Goal: Information Seeking & Learning: Learn about a topic

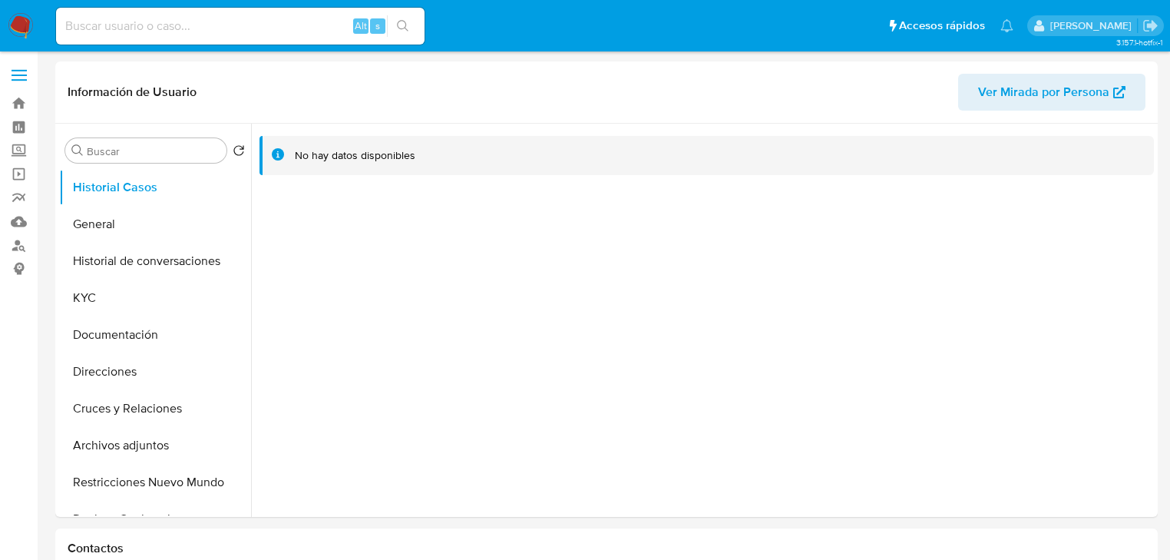
select select "10"
click at [21, 150] on label "Screening" at bounding box center [91, 151] width 183 height 24
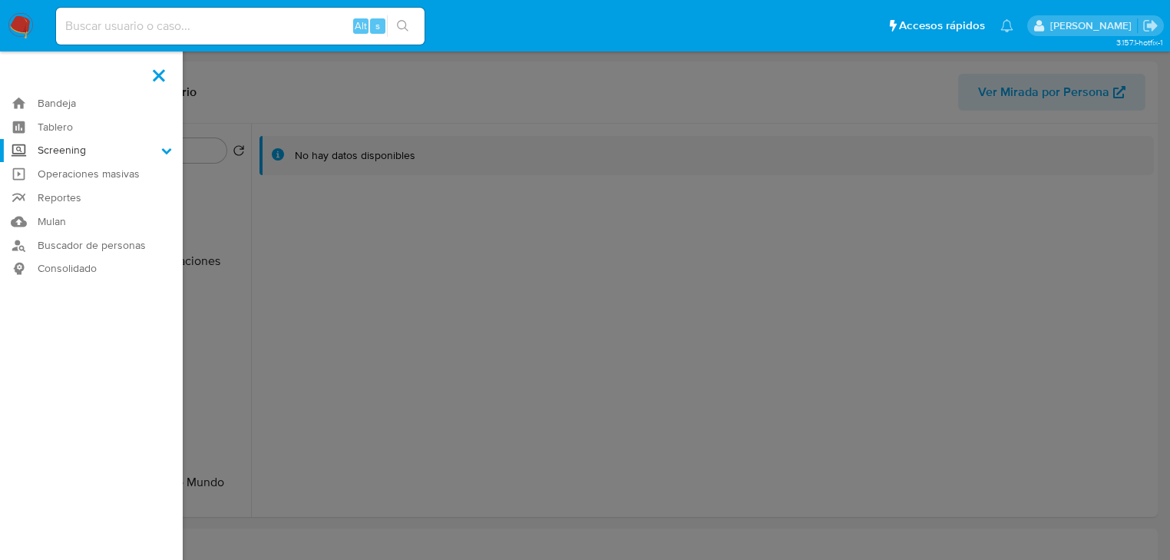
click at [0, 0] on input "Screening" at bounding box center [0, 0] width 0 height 0
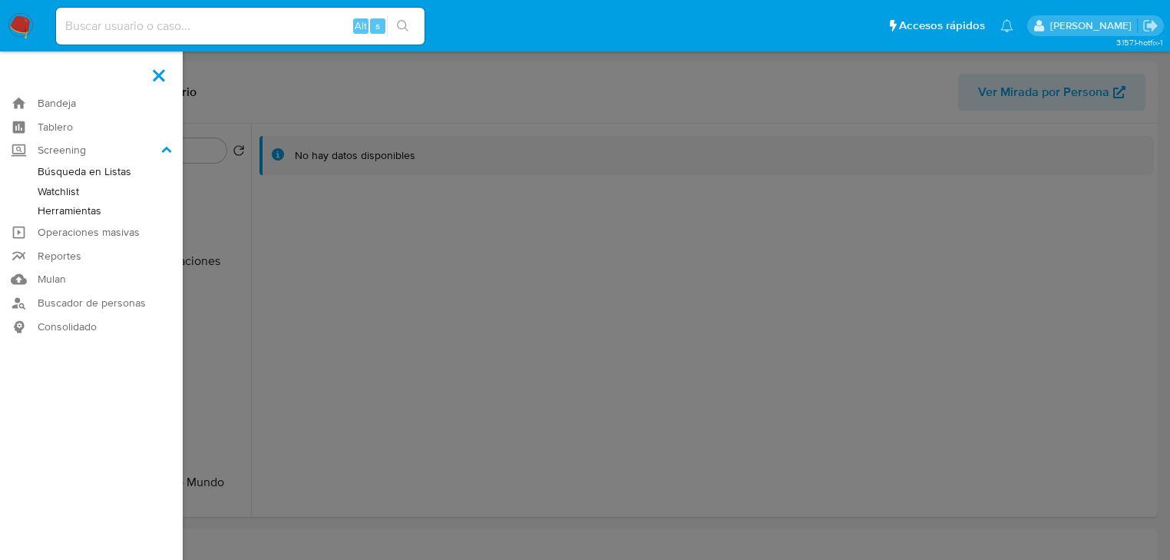
click at [93, 207] on link "Herramientas" at bounding box center [91, 210] width 183 height 19
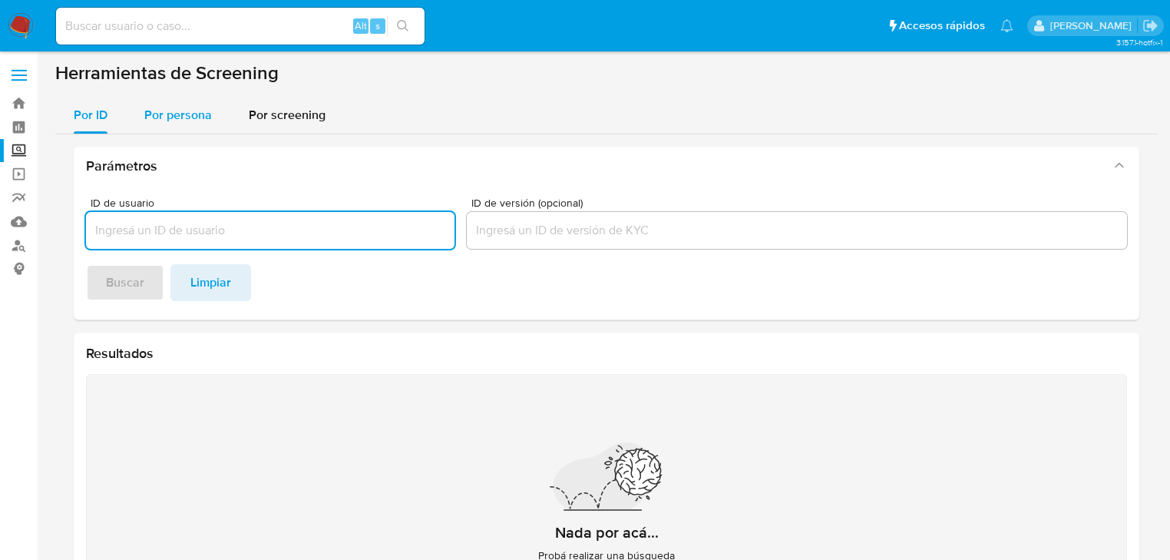
click at [170, 114] on span "Por persona" at bounding box center [178, 115] width 68 height 18
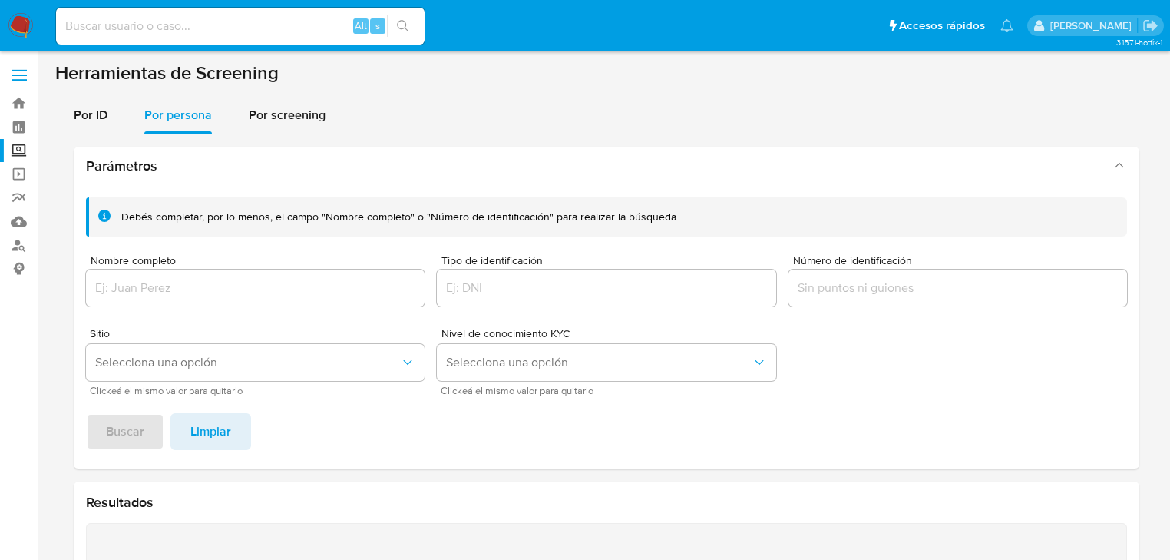
click at [142, 278] on div at bounding box center [255, 287] width 339 height 37
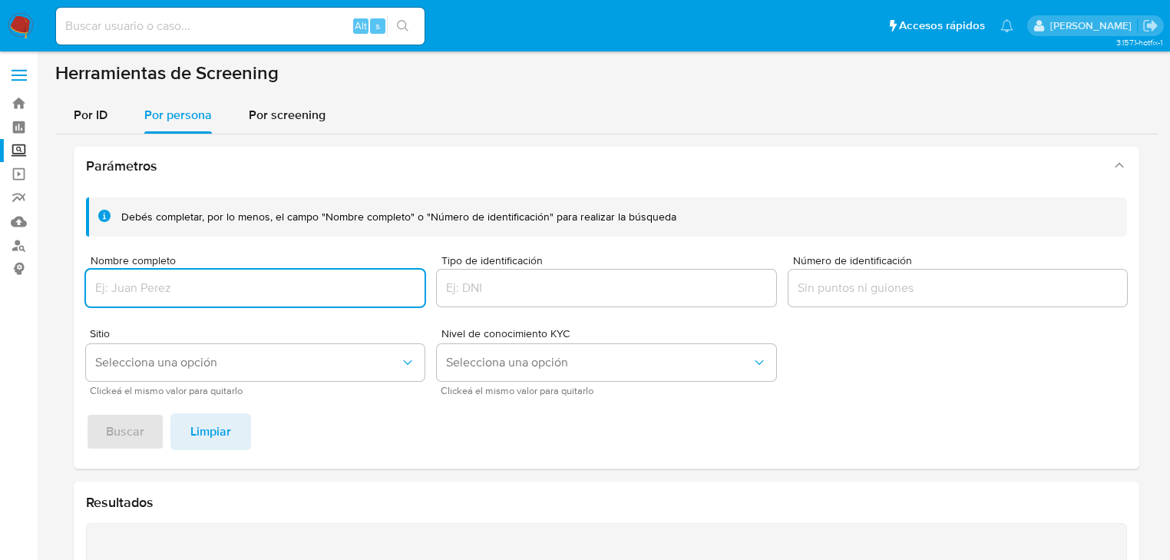
click at [111, 292] on input "Nombre completo" at bounding box center [255, 288] width 339 height 20
type input "SANDRA BEATRIZ IBARRA MEJIA"
click at [112, 424] on span "Buscar" at bounding box center [125, 432] width 38 height 34
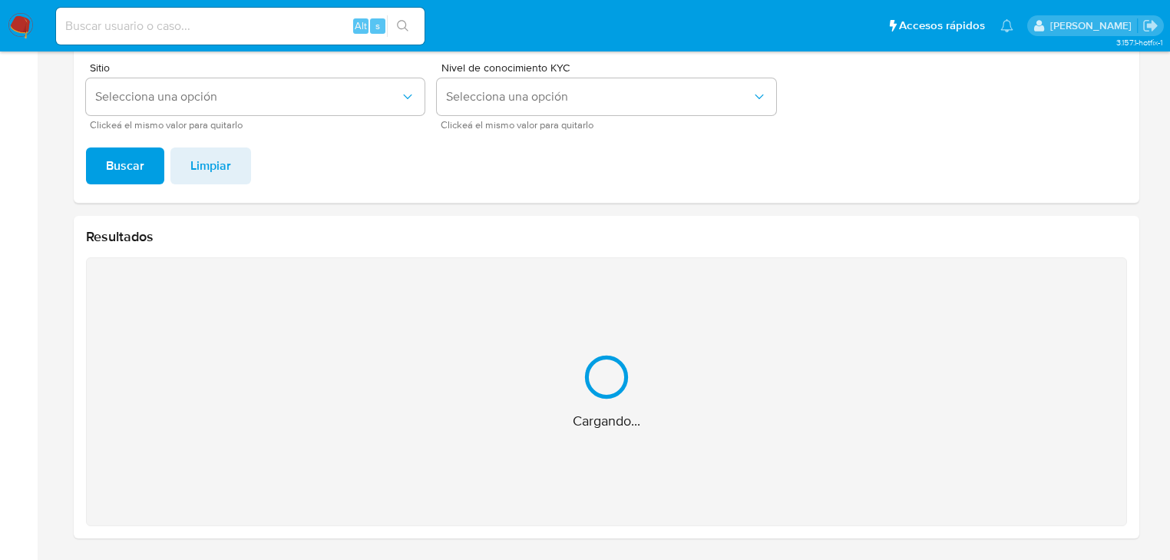
scroll to position [21, 0]
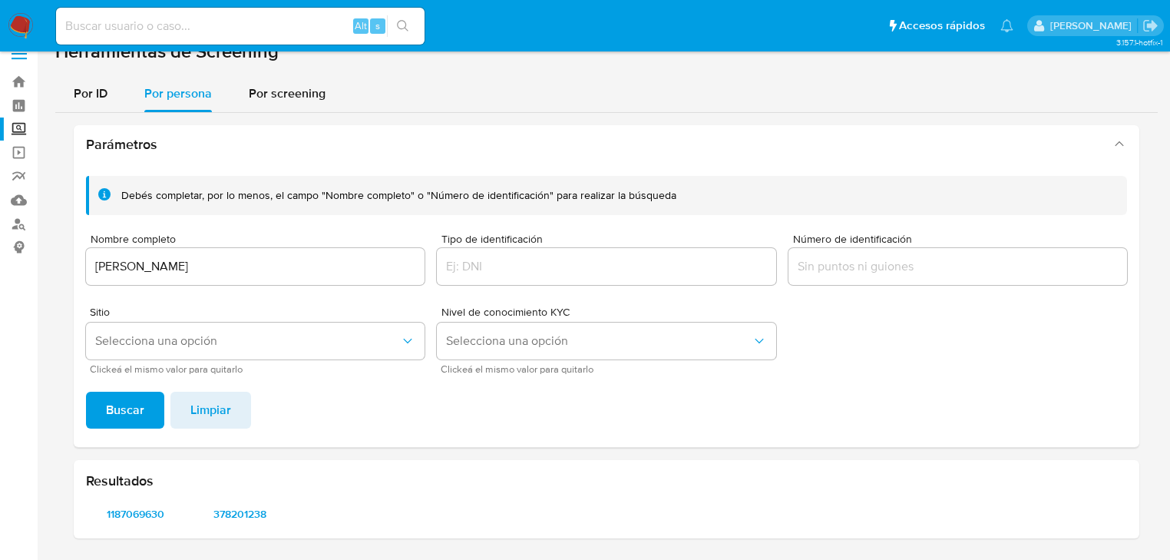
click at [130, 499] on div "Resultados 1187069630 378201238" at bounding box center [607, 499] width 1066 height 78
click at [126, 504] on span "1187069630" at bounding box center [135, 513] width 77 height 21
click at [237, 514] on span "378201238" at bounding box center [239, 513] width 77 height 21
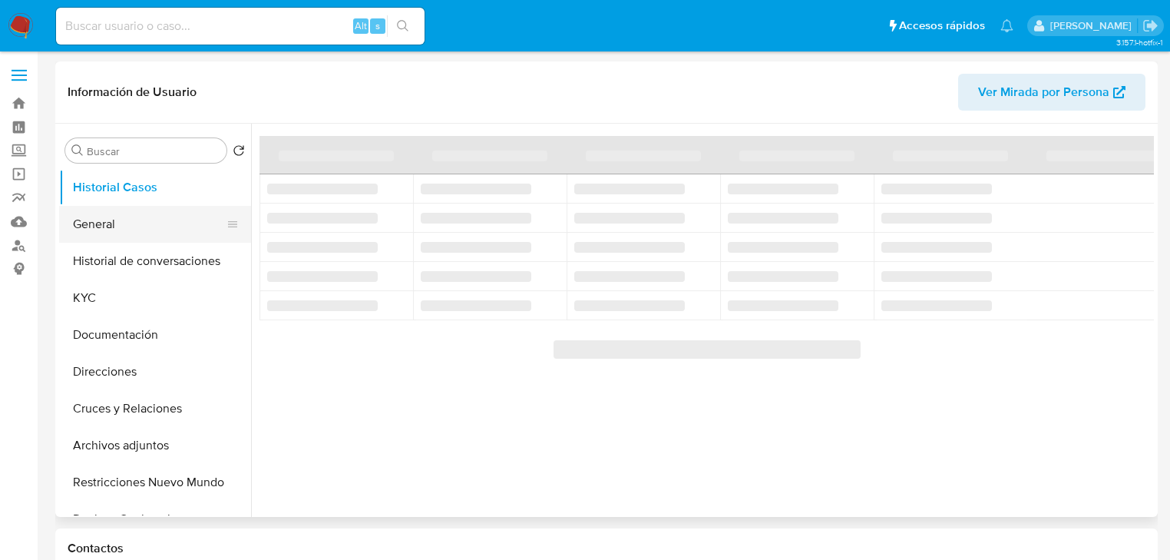
click at [132, 229] on button "General" at bounding box center [149, 224] width 180 height 37
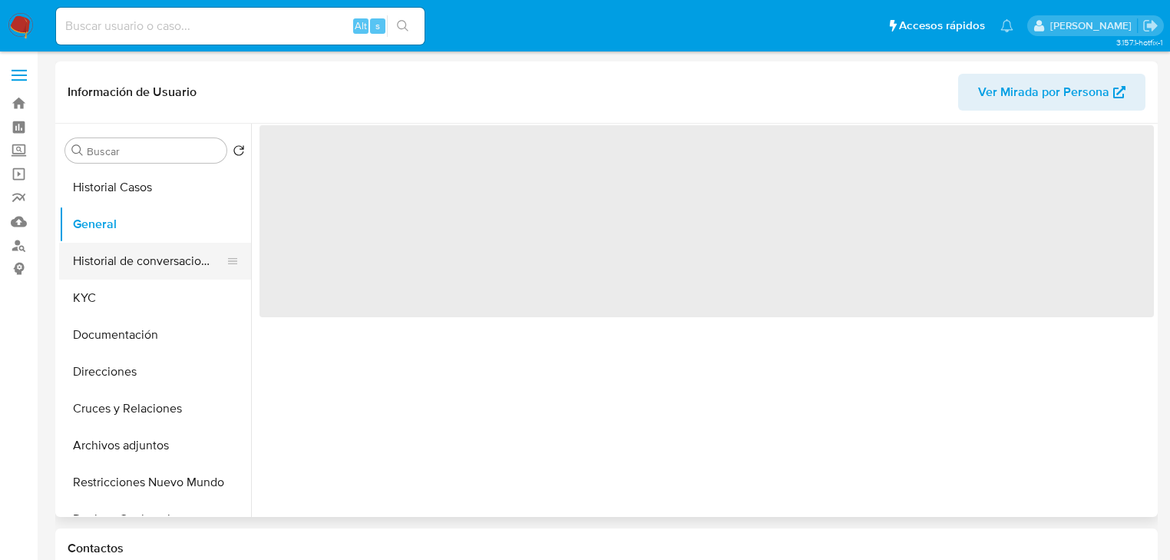
select select "10"
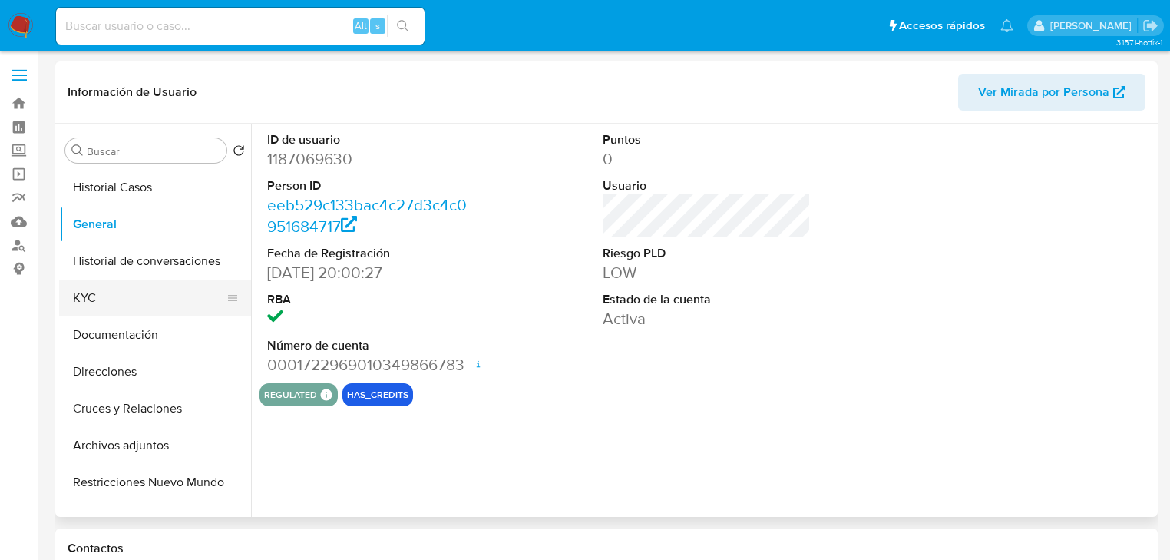
click at [86, 283] on button "KYC" at bounding box center [149, 297] width 180 height 37
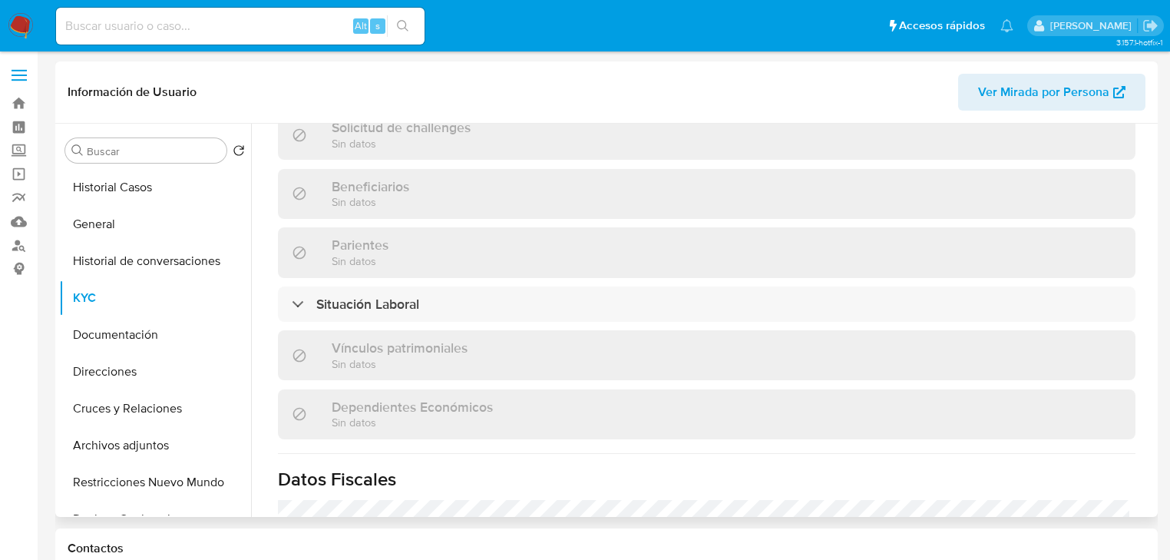
scroll to position [970, 0]
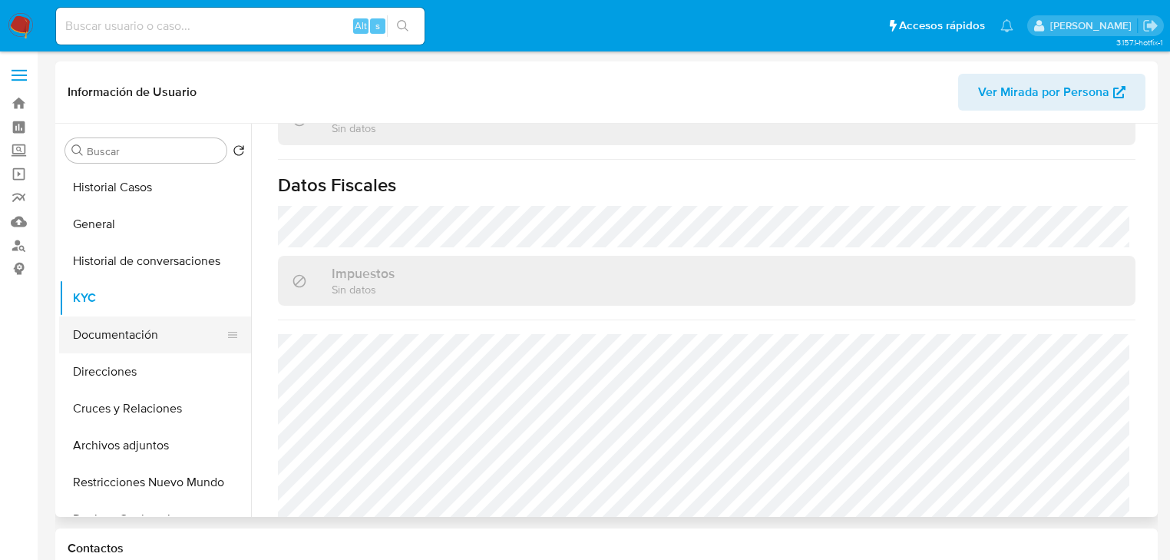
click at [154, 339] on button "Documentación" at bounding box center [149, 334] width 180 height 37
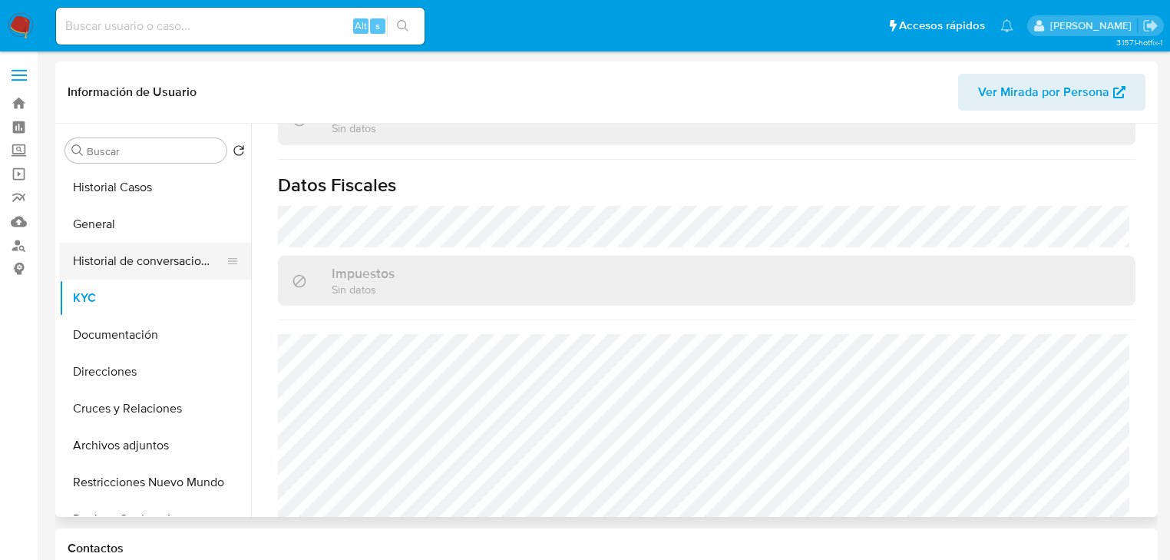
scroll to position [0, 0]
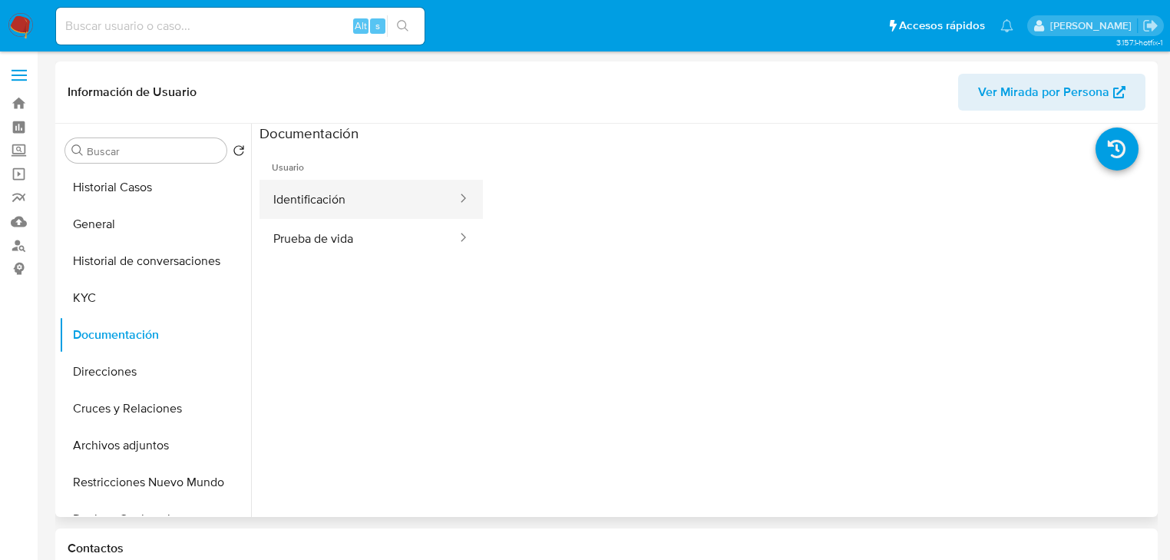
click at [302, 212] on button "Identificación" at bounding box center [358, 199] width 199 height 39
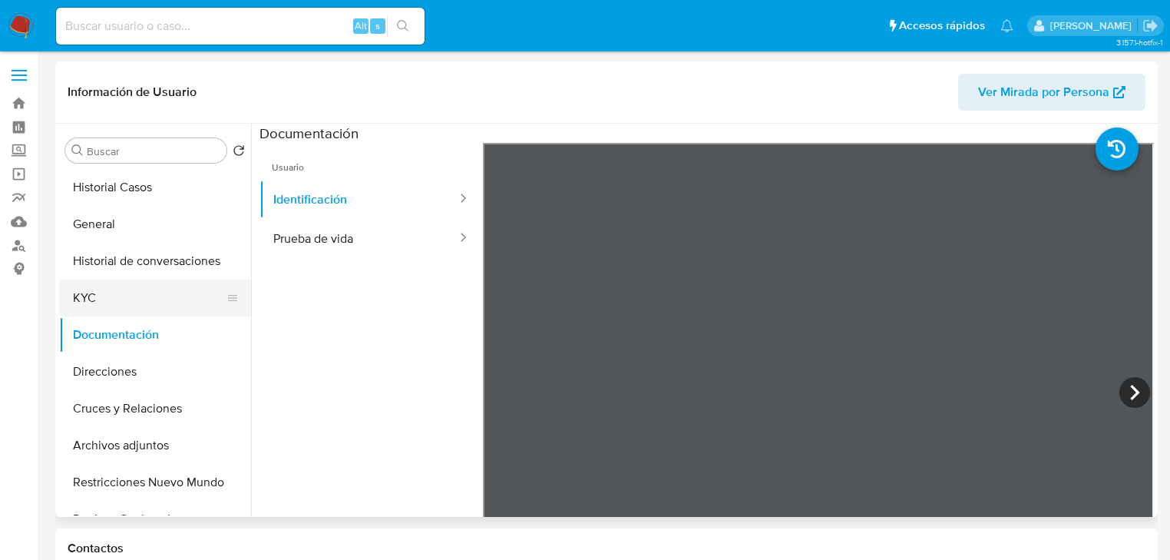
click at [74, 302] on button "KYC" at bounding box center [149, 297] width 180 height 37
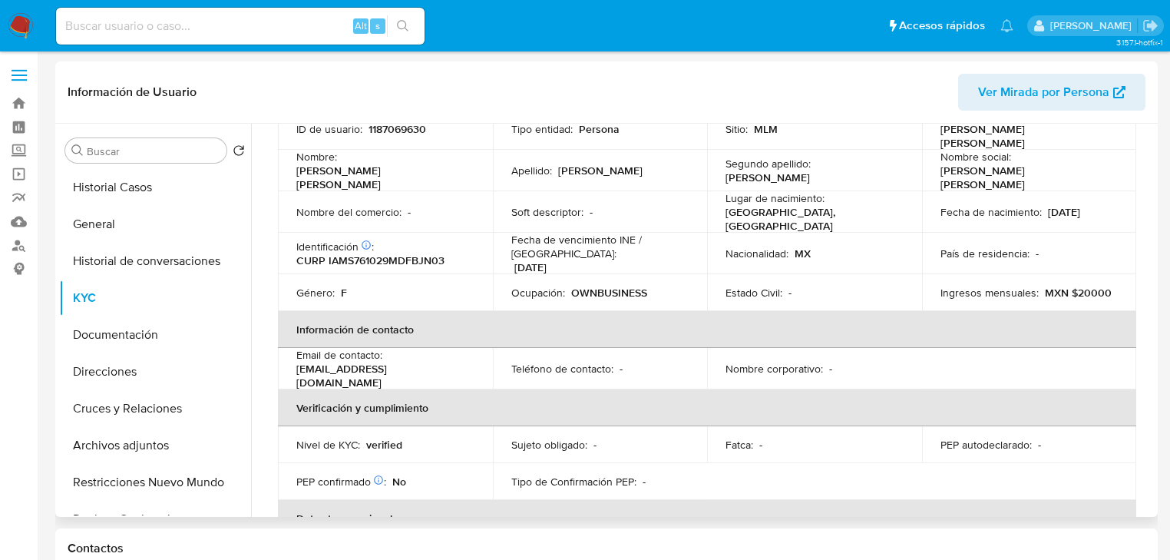
scroll to position [48, 0]
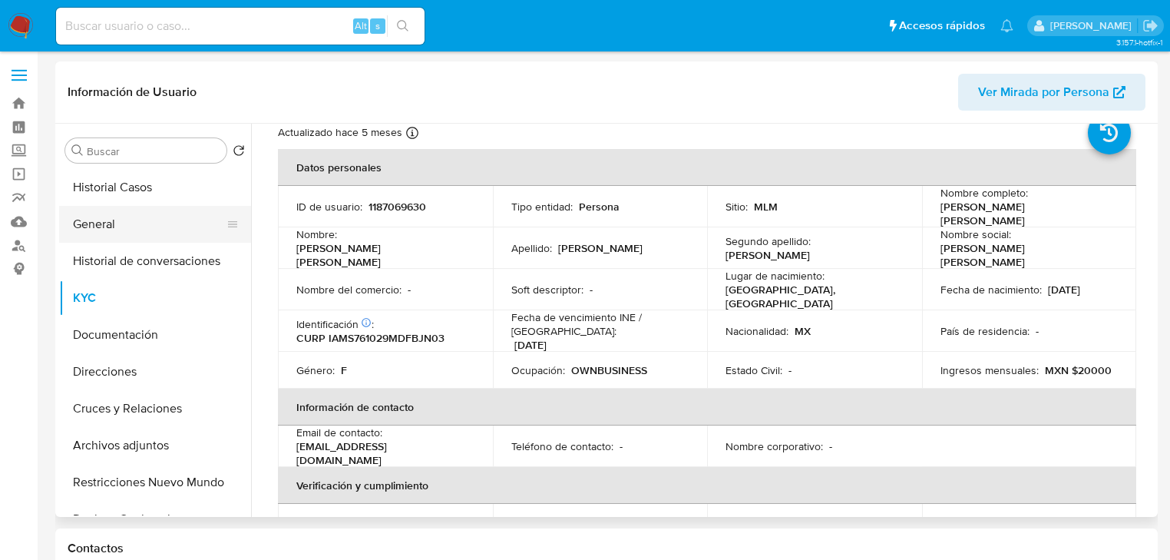
click at [120, 221] on button "General" at bounding box center [149, 224] width 180 height 37
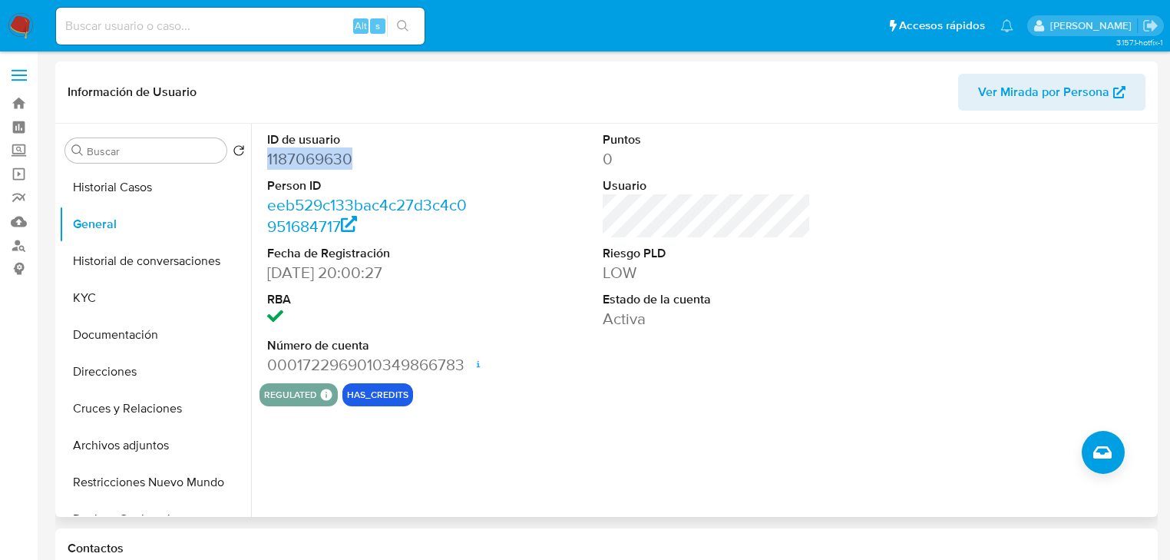
drag, startPoint x: 375, startPoint y: 156, endPoint x: 256, endPoint y: 157, distance: 118.2
click at [256, 157] on div "ID de usuario 1187069630 Person ID eeb529c133bac4c27d3c4c0951684717 Fecha de Re…" at bounding box center [702, 320] width 903 height 393
copy dd "1187069630"
click at [104, 292] on button "KYC" at bounding box center [149, 297] width 180 height 37
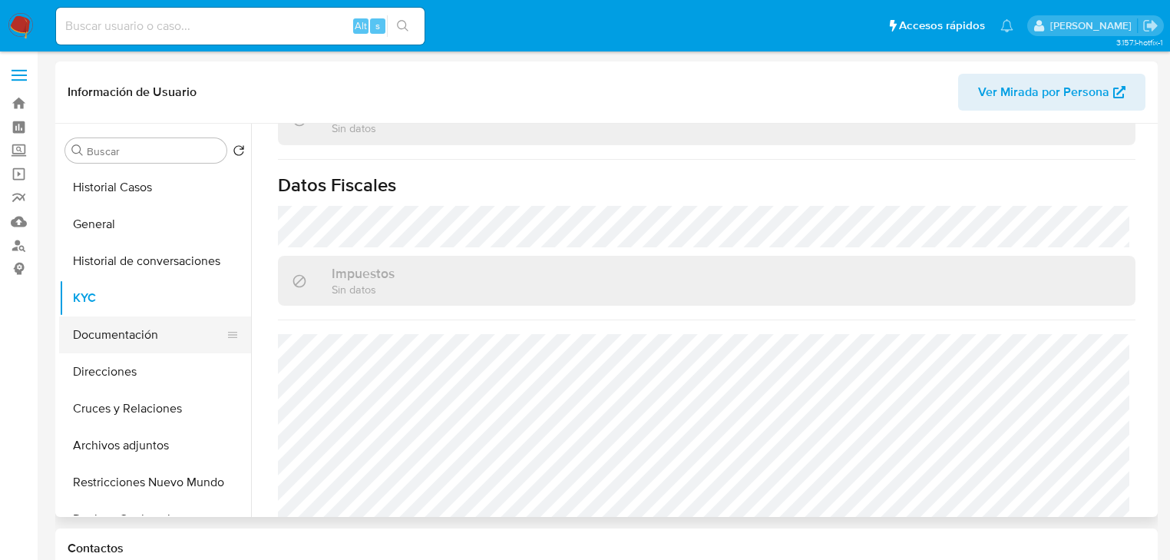
click at [144, 332] on button "Documentación" at bounding box center [149, 334] width 180 height 37
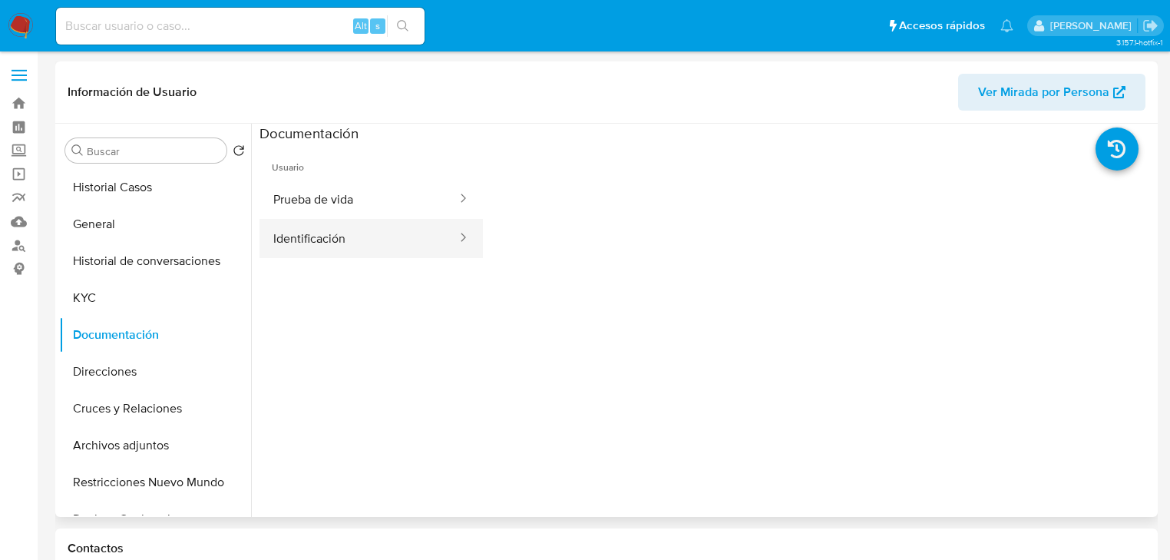
click at [305, 231] on button "Identificación" at bounding box center [358, 238] width 199 height 39
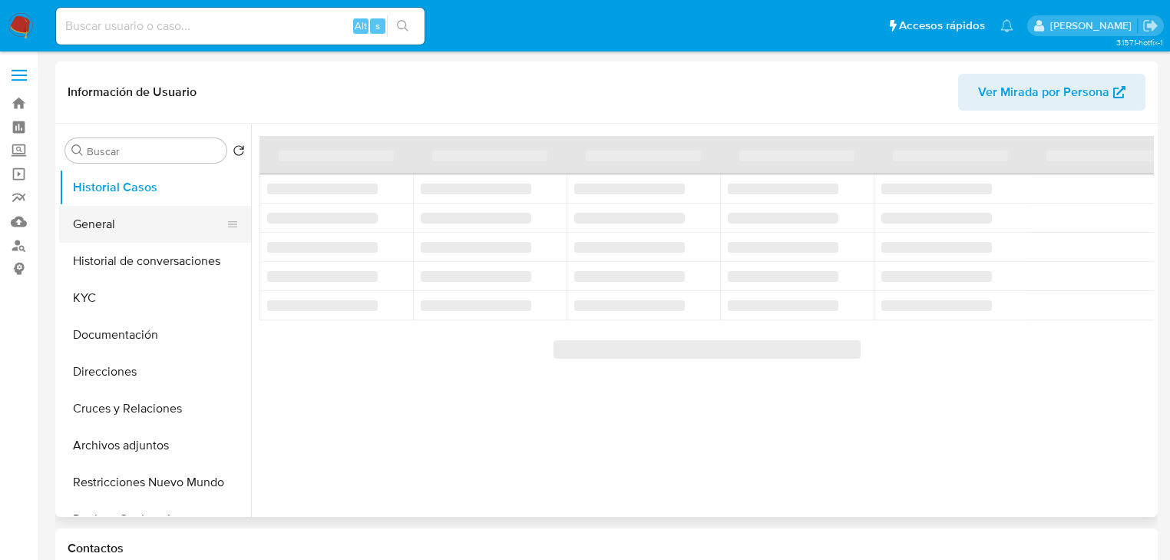
select select "10"
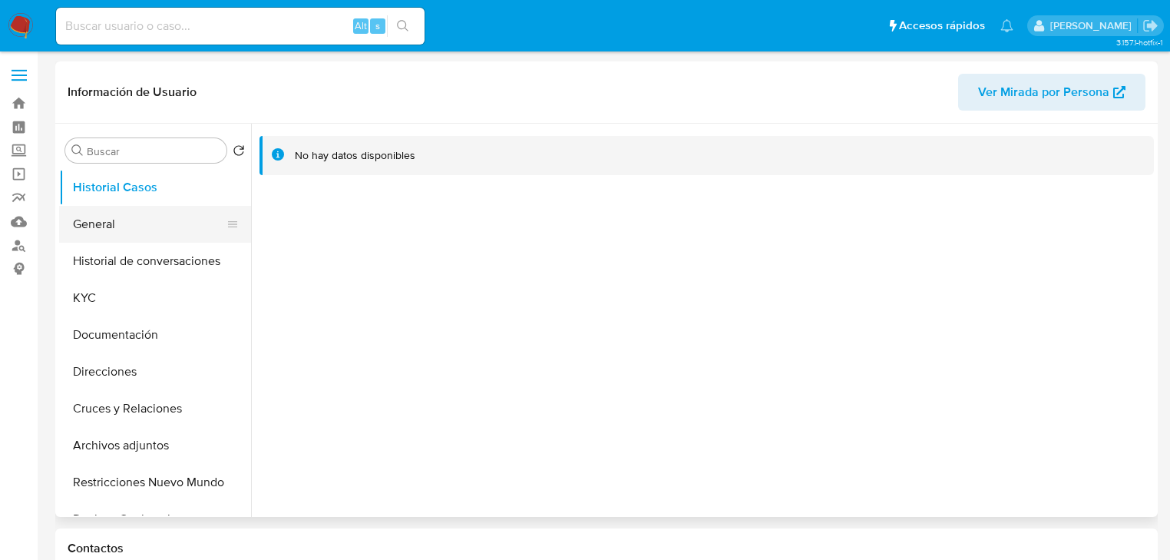
click at [97, 237] on button "General" at bounding box center [149, 224] width 180 height 37
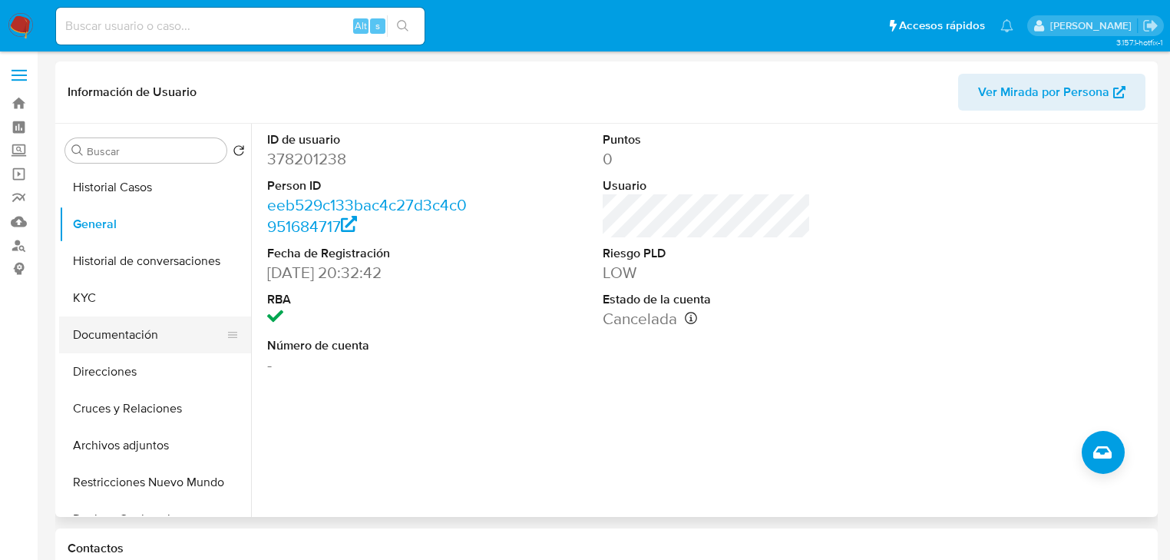
click at [145, 329] on button "Documentación" at bounding box center [149, 334] width 180 height 37
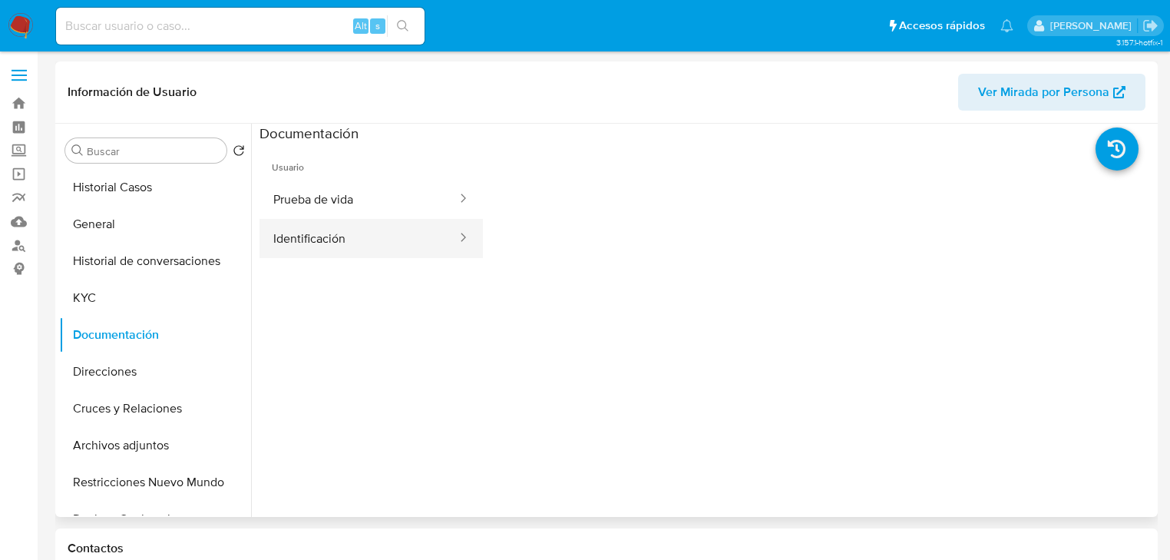
click at [336, 230] on button "Identificación" at bounding box center [358, 238] width 199 height 39
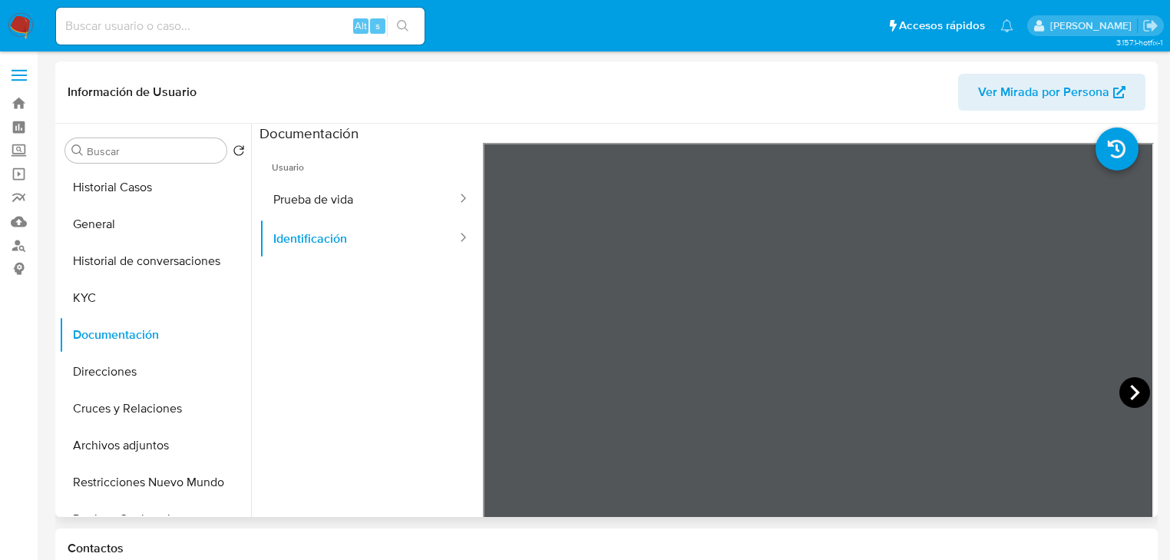
click at [1130, 393] on icon at bounding box center [1134, 392] width 9 height 15
click at [332, 200] on button "Prueba de vida" at bounding box center [358, 199] width 199 height 39
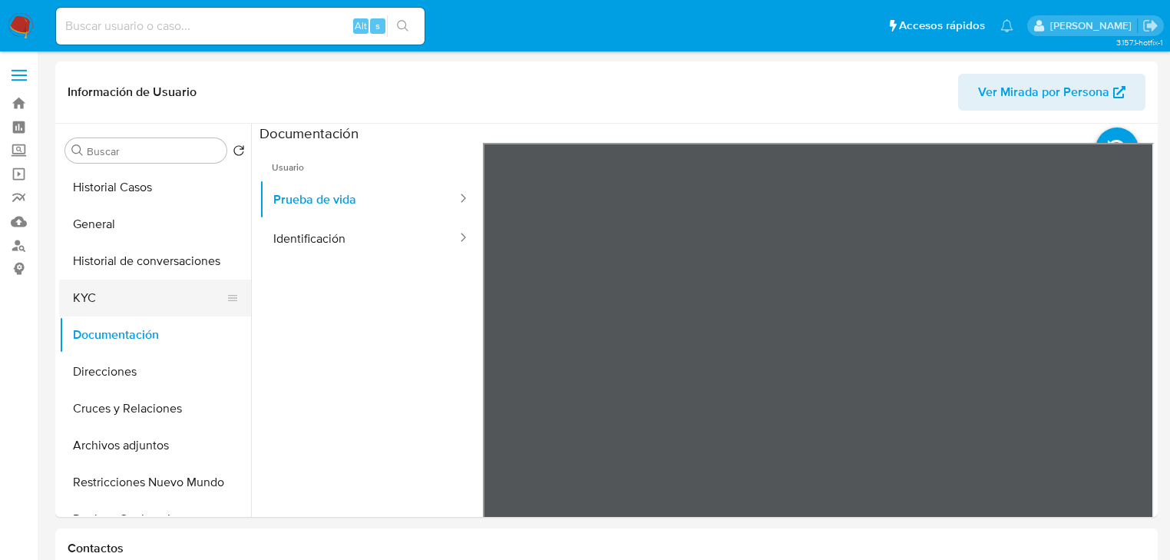
click at [117, 303] on button "KYC" at bounding box center [149, 297] width 180 height 37
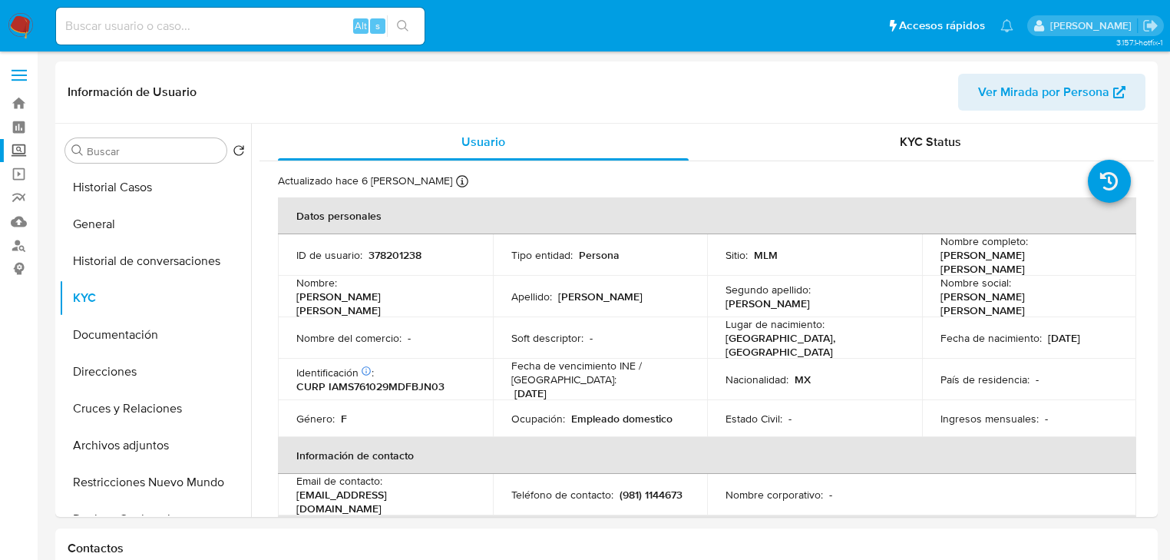
drag, startPoint x: 22, startPoint y: 148, endPoint x: 35, endPoint y: 157, distance: 16.0
click at [22, 150] on label "Screening" at bounding box center [91, 151] width 183 height 24
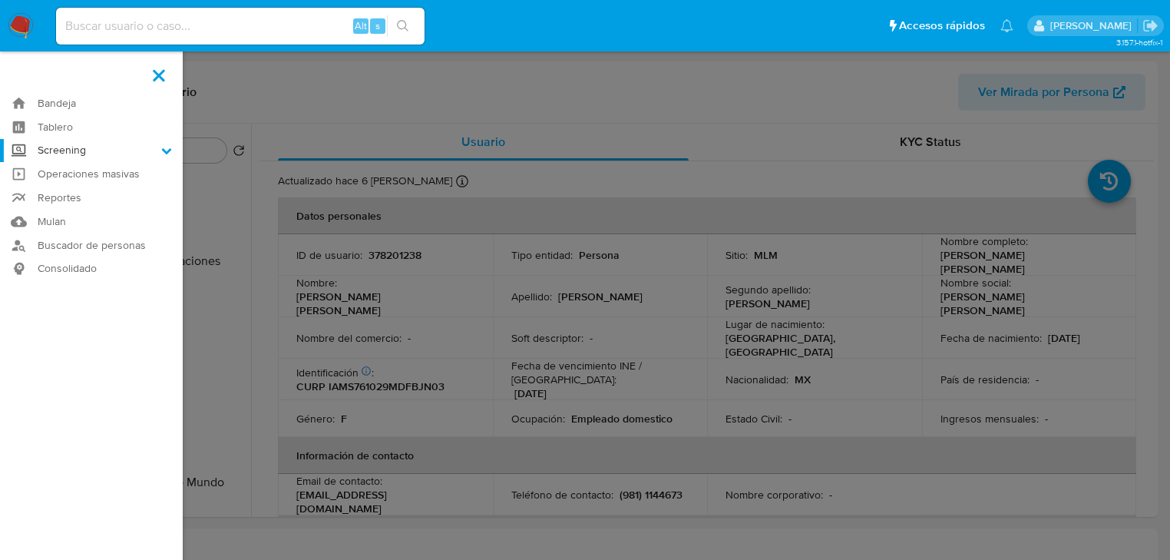
click at [0, 0] on input "Screening" at bounding box center [0, 0] width 0 height 0
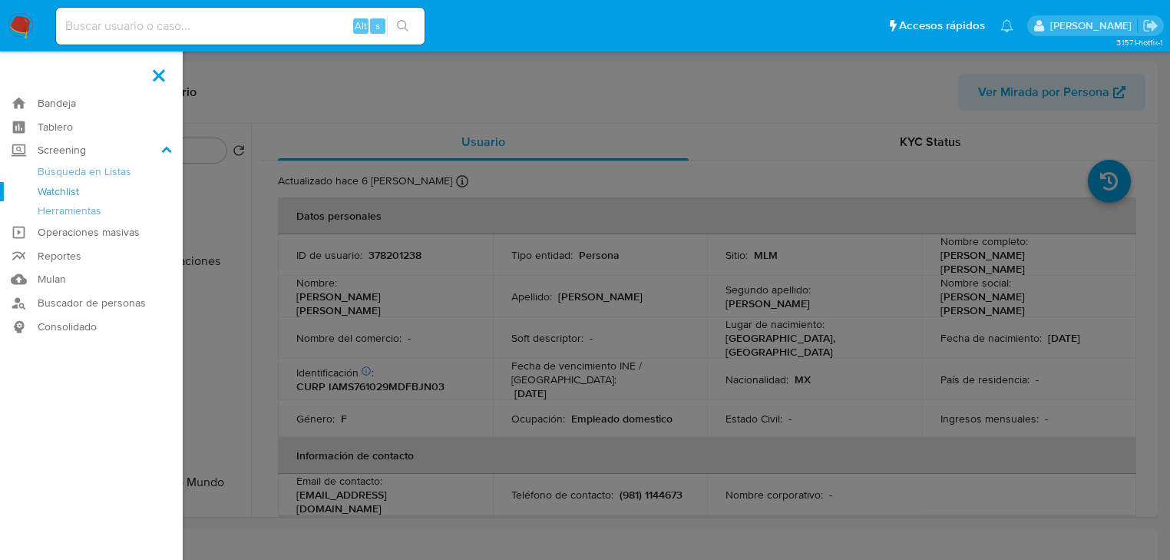
click at [71, 197] on link "Watchlist" at bounding box center [91, 191] width 183 height 19
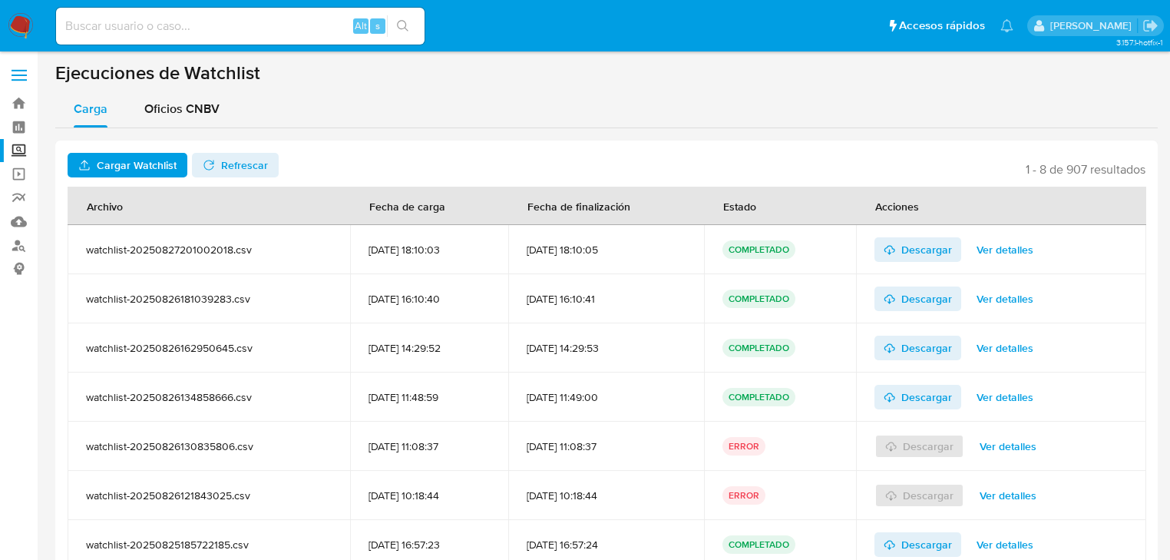
click at [21, 149] on label "Screening" at bounding box center [91, 151] width 183 height 24
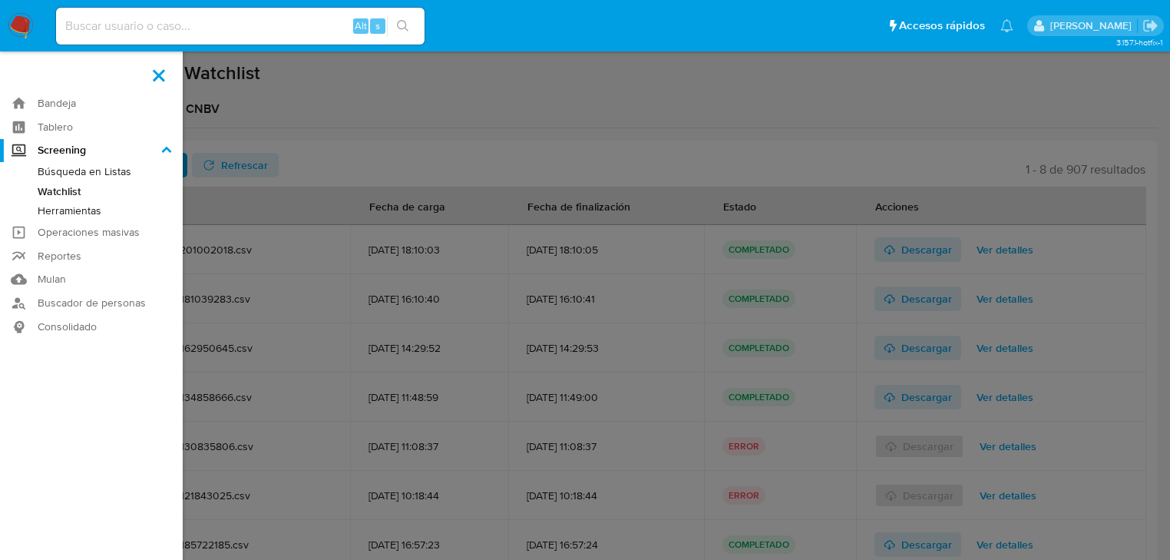
click at [0, 0] on input "Screening" at bounding box center [0, 0] width 0 height 0
click at [77, 215] on link "Herramientas" at bounding box center [91, 210] width 183 height 19
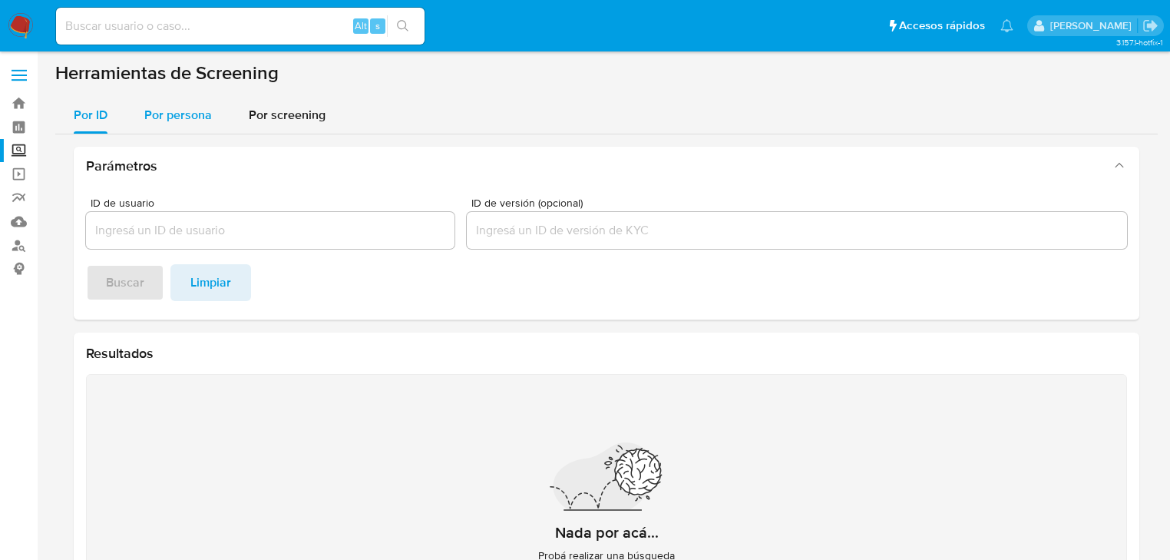
click at [187, 107] on span "Por persona" at bounding box center [178, 115] width 68 height 18
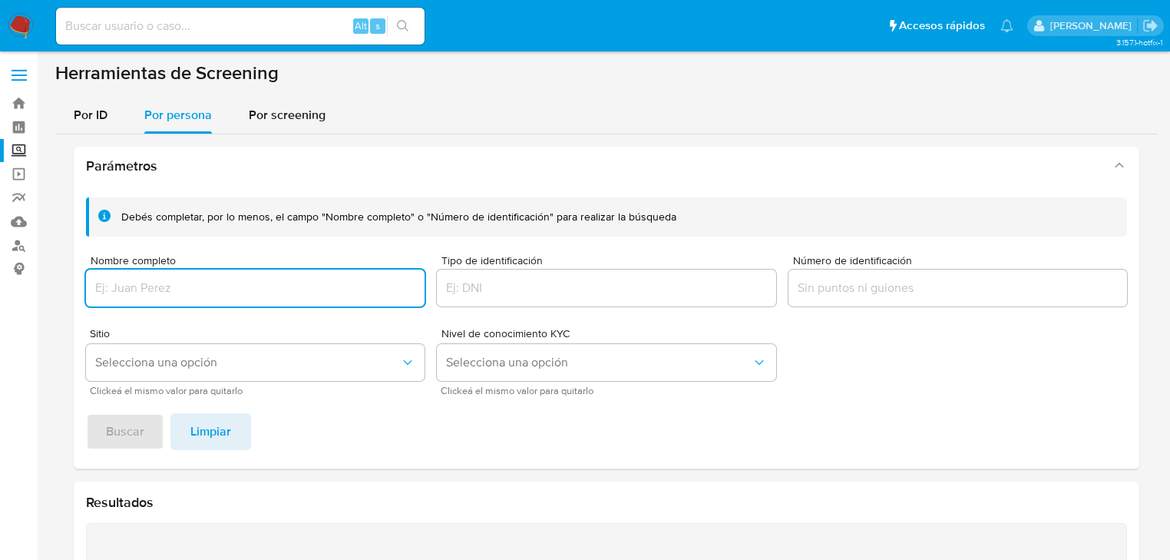
click at [129, 289] on input "Nombre completo" at bounding box center [255, 288] width 339 height 20
type input "[PERSON_NAME] [PERSON_NAME]"
click at [124, 423] on span "Buscar" at bounding box center [125, 432] width 38 height 34
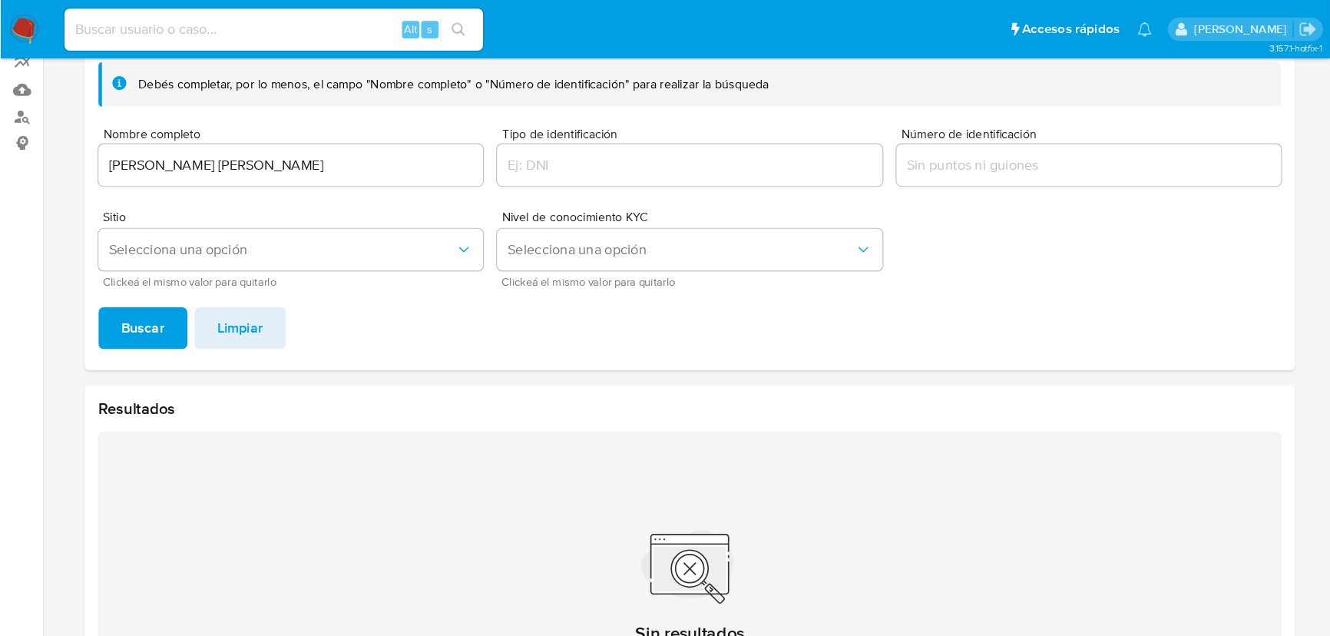
scroll to position [143, 0]
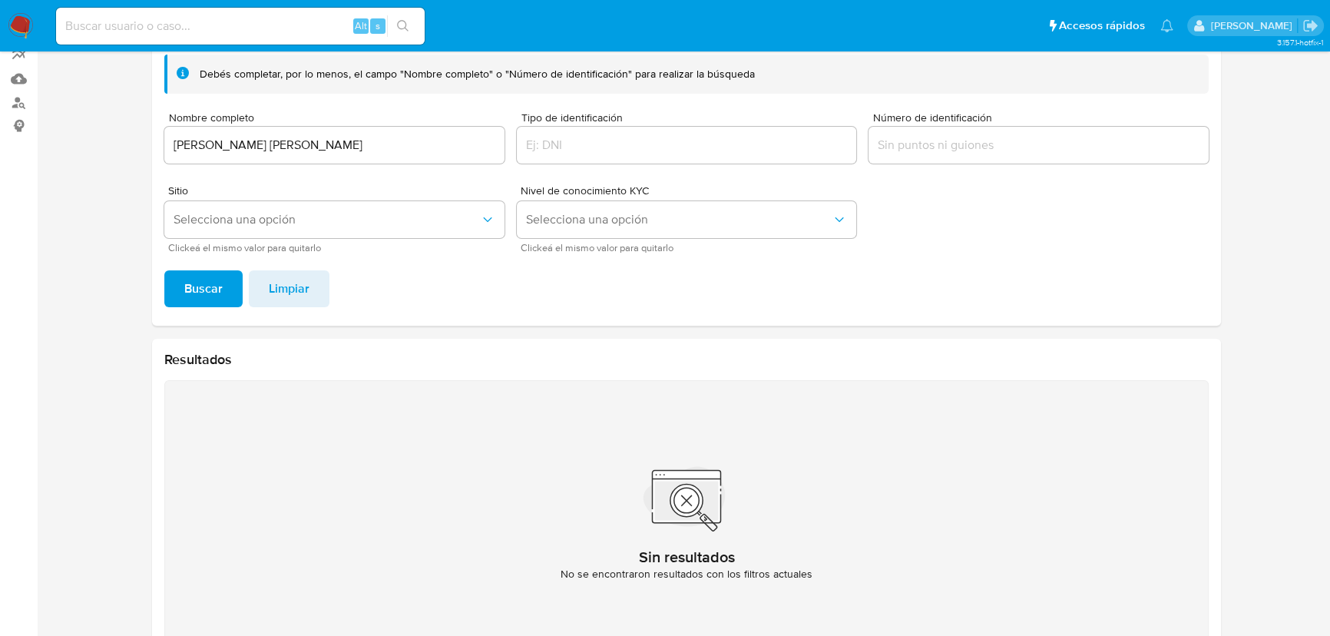
click at [18, 19] on img at bounding box center [21, 26] width 26 height 26
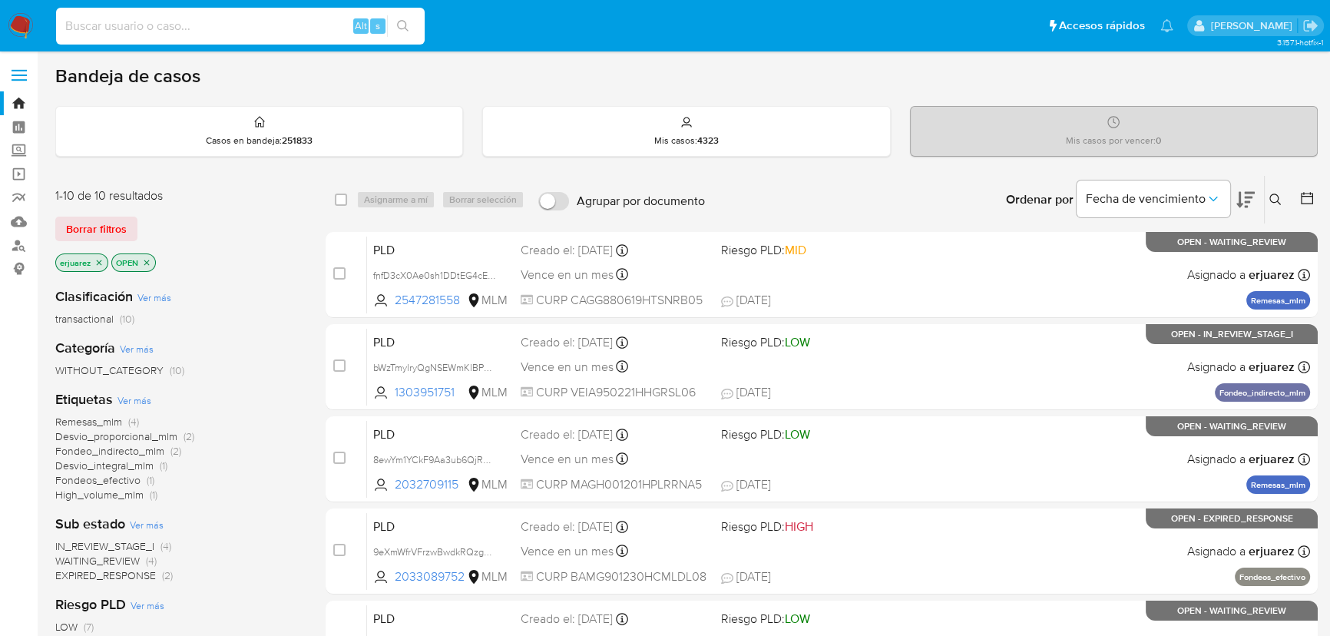
click at [91, 17] on input at bounding box center [240, 26] width 368 height 20
paste input "2305731042"
type input "2305731042"
click at [410, 17] on button "search-icon" at bounding box center [402, 25] width 31 height 21
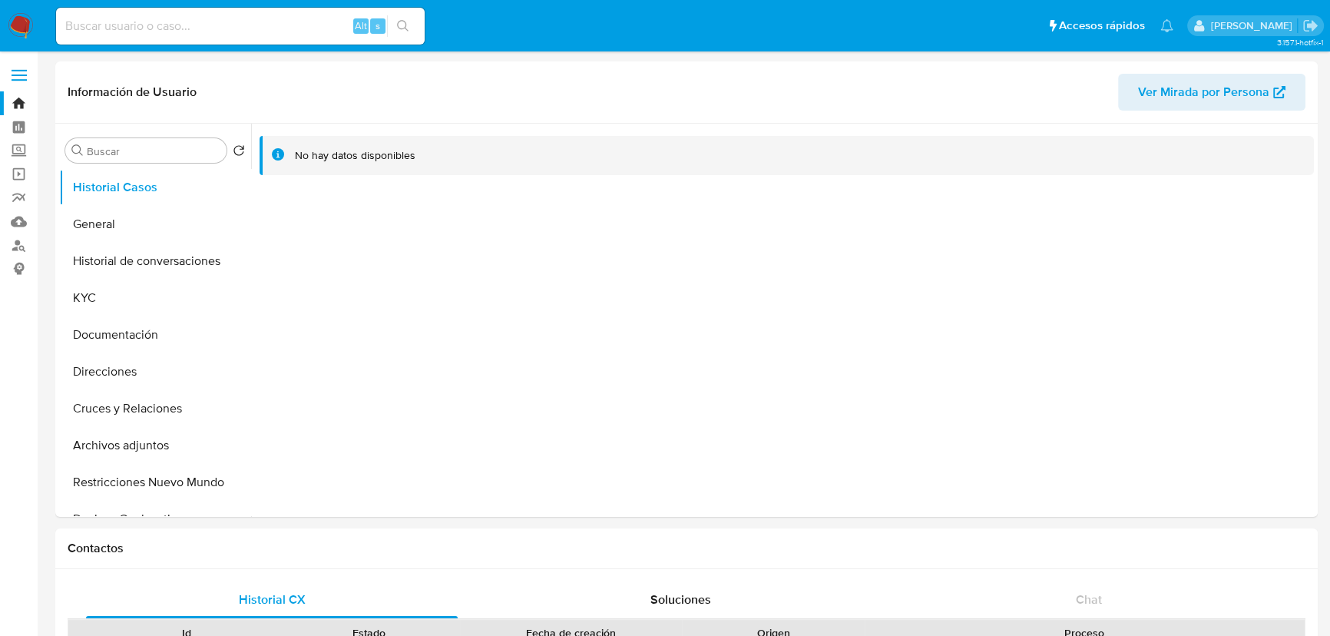
select select "10"
drag, startPoint x: 150, startPoint y: 272, endPoint x: 143, endPoint y: 263, distance: 11.5
click at [148, 271] on button "Historial de conversaciones" at bounding box center [149, 261] width 180 height 37
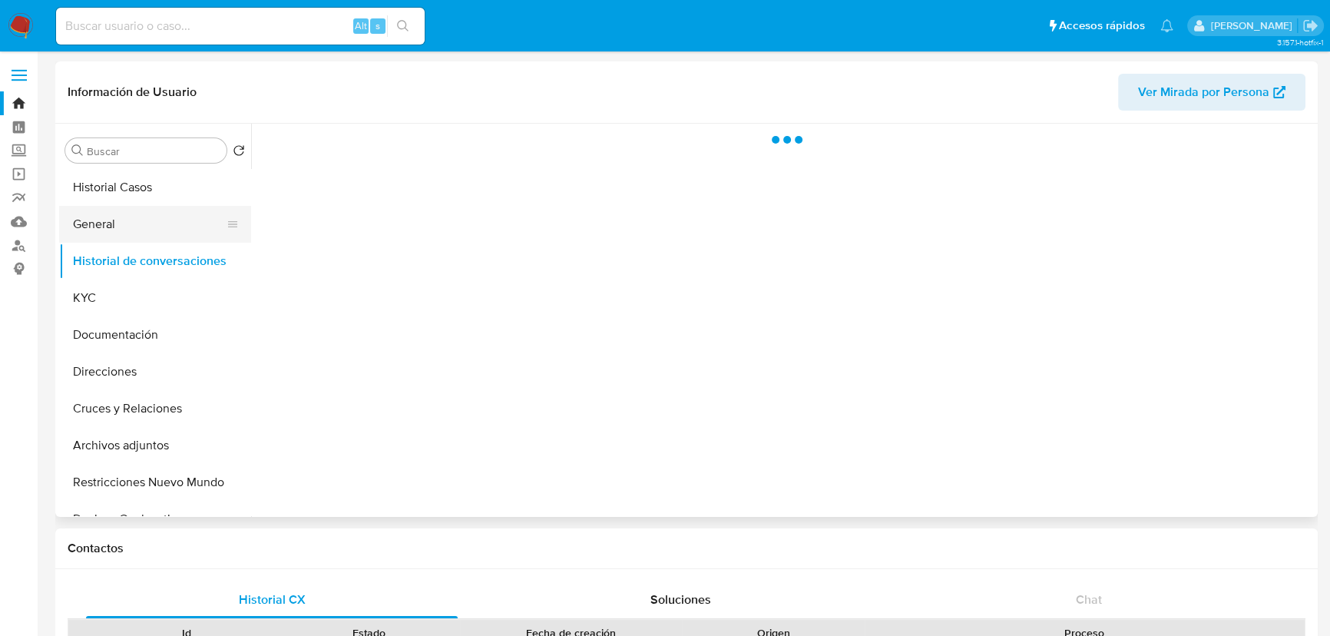
click at [117, 220] on button "General" at bounding box center [149, 224] width 180 height 37
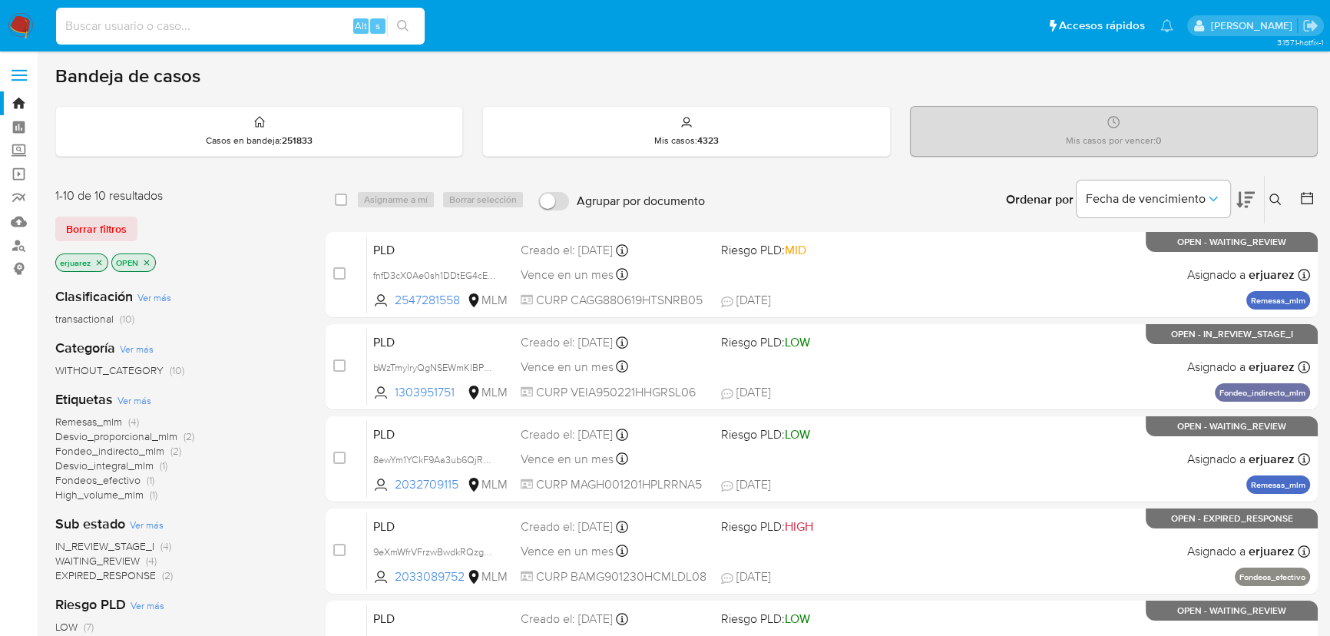
click at [157, 17] on input at bounding box center [240, 26] width 368 height 20
paste input "2305731042"
type input "2305731042"
click at [395, 20] on button "search-icon" at bounding box center [402, 25] width 31 height 21
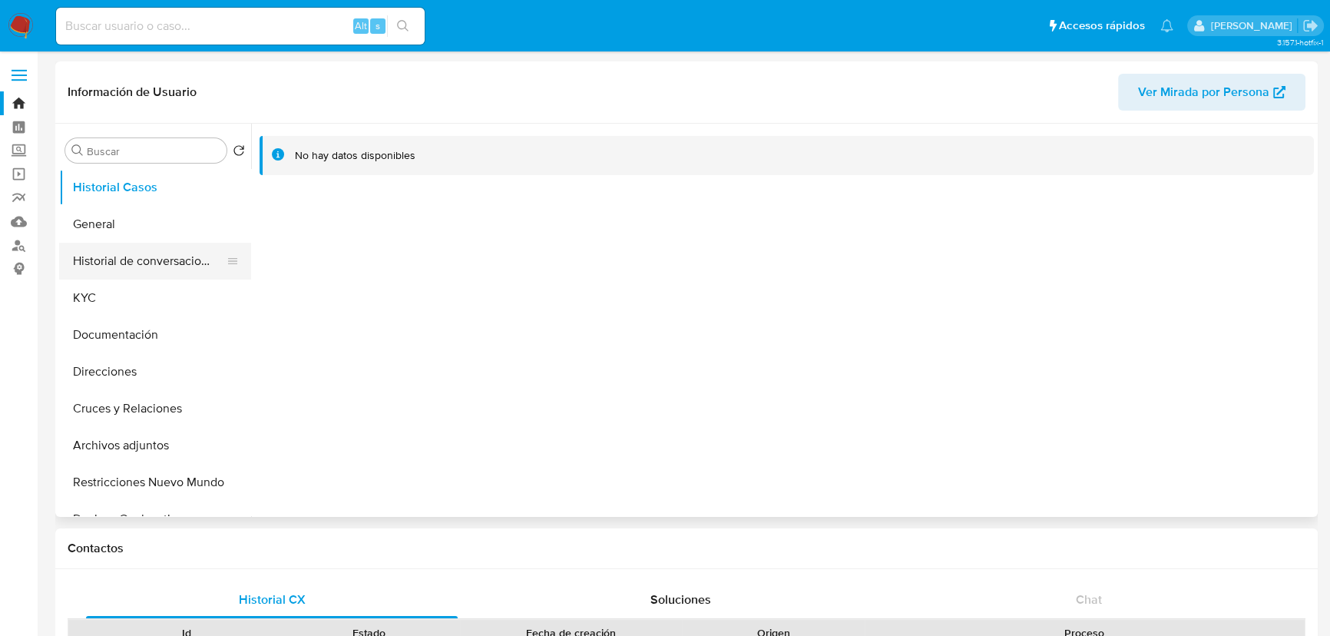
select select "10"
click at [146, 223] on button "General" at bounding box center [149, 224] width 180 height 37
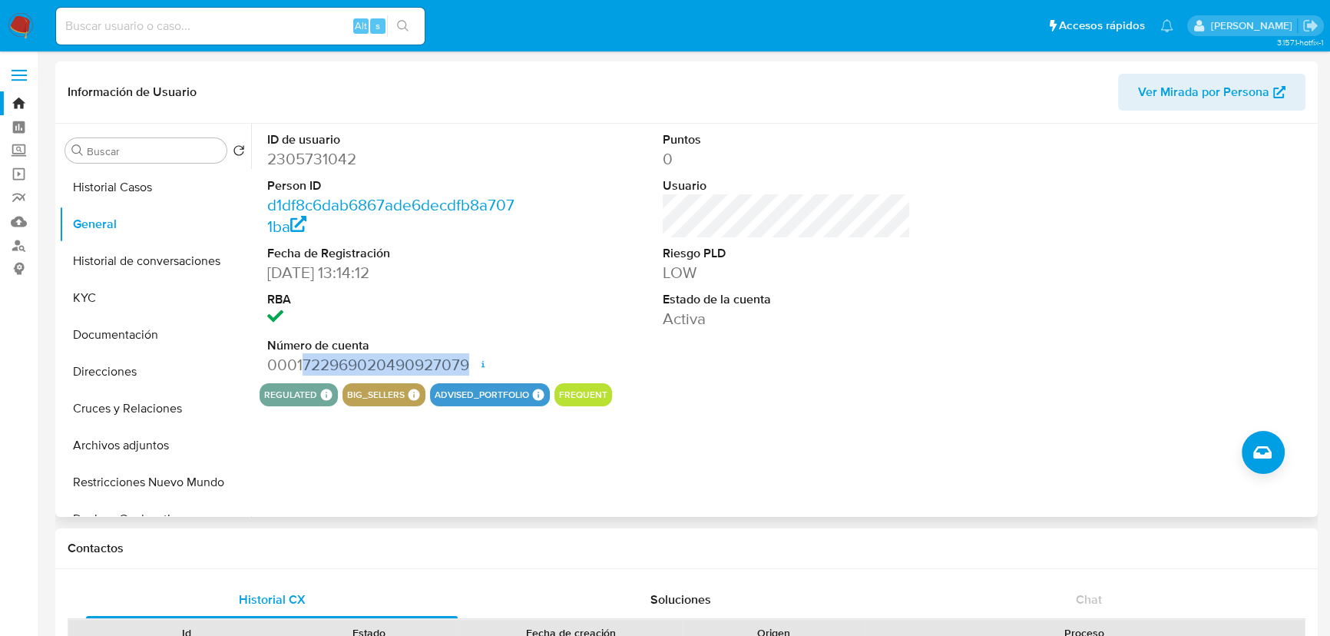
drag, startPoint x: 299, startPoint y: 363, endPoint x: 468, endPoint y: 362, distance: 168.9
click at [468, 362] on dd "0001722969020490927079 Fecha de apertura 20/03/2025 15:17 Estado ACTIVE" at bounding box center [391, 364] width 248 height 21
copy dd "722969020490927079"
click at [90, 308] on button "KYC" at bounding box center [149, 297] width 180 height 37
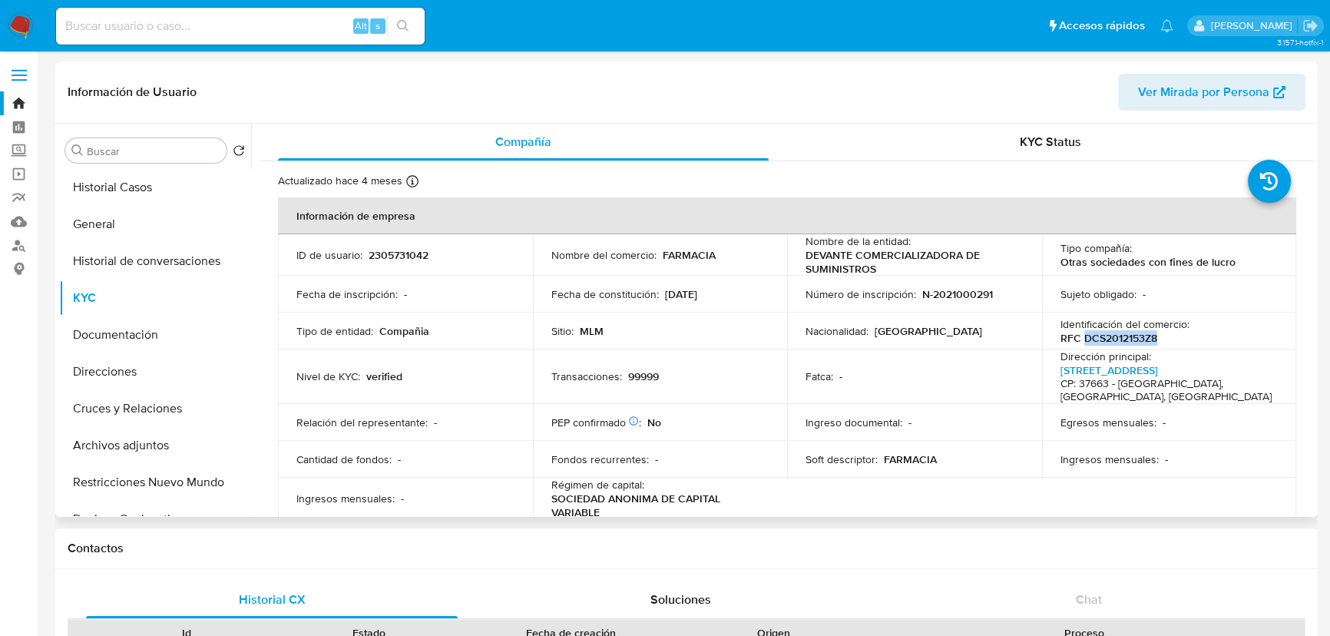
drag, startPoint x: 1078, startPoint y: 337, endPoint x: 1172, endPoint y: 340, distance: 93.7
click at [1172, 340] on div "Identificación del comercio : RFC DCS2012153Z8" at bounding box center [1169, 331] width 218 height 28
copy p "DCS2012153Z8"
click at [97, 230] on button "General" at bounding box center [149, 224] width 180 height 37
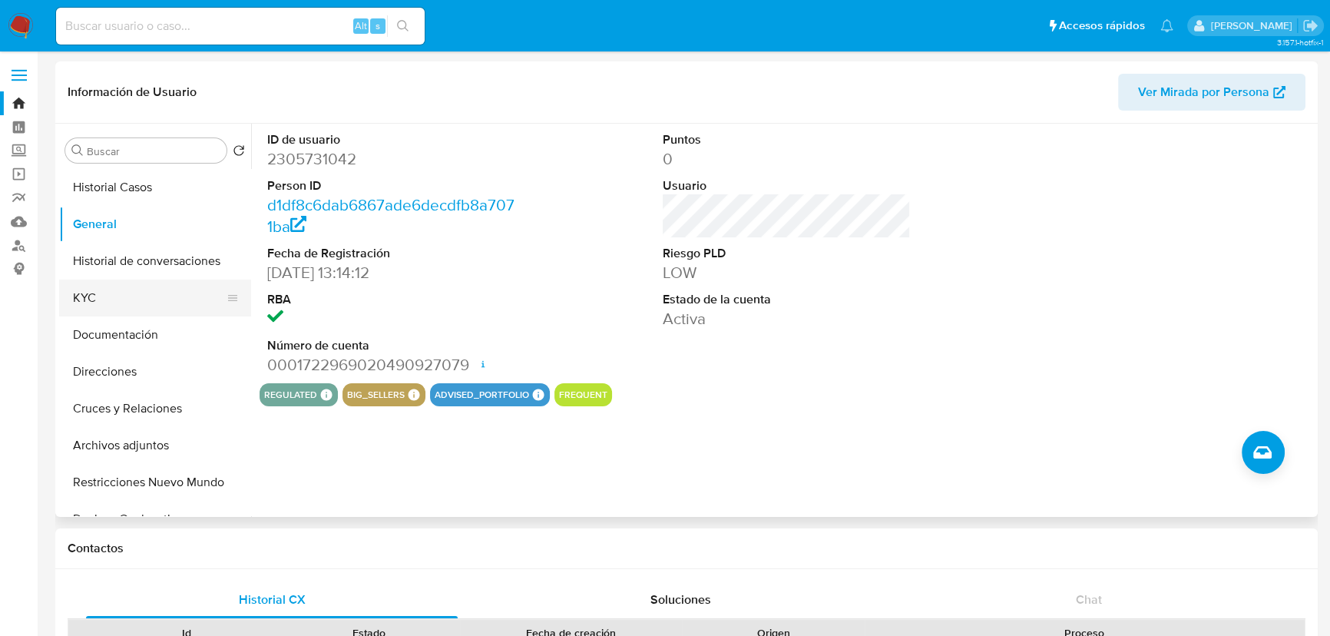
drag, startPoint x: 96, startPoint y: 287, endPoint x: 129, endPoint y: 290, distance: 33.2
click at [95, 287] on button "KYC" at bounding box center [149, 297] width 180 height 37
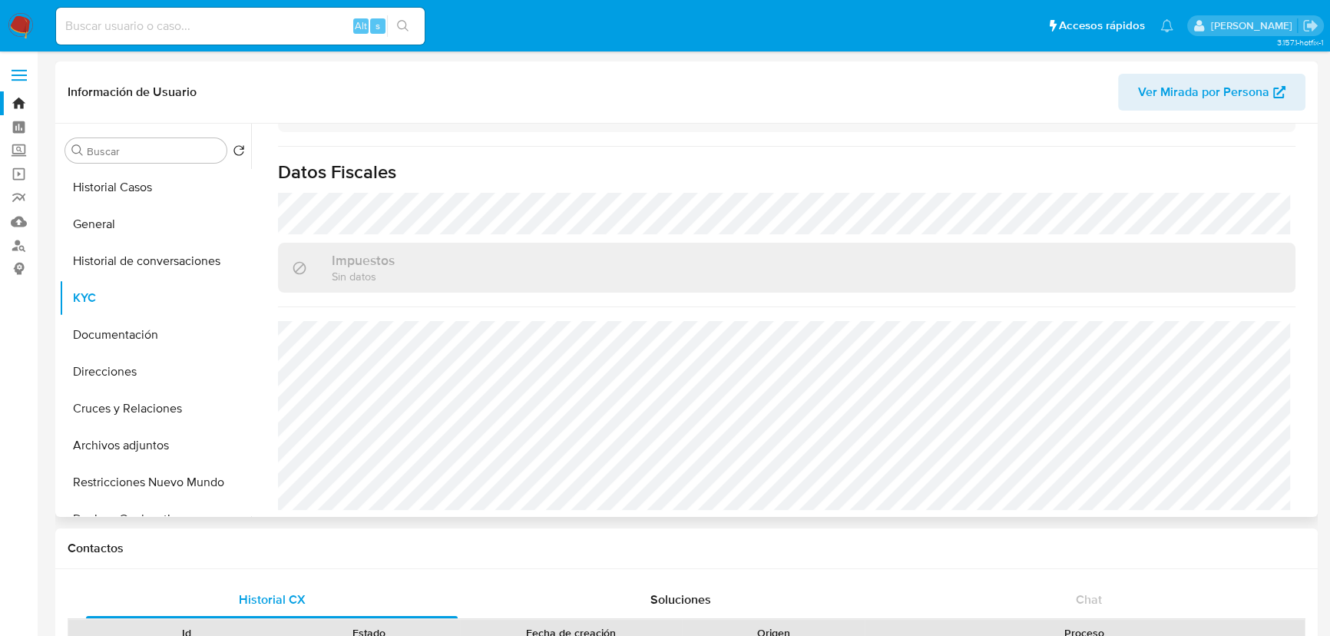
scroll to position [1119, 0]
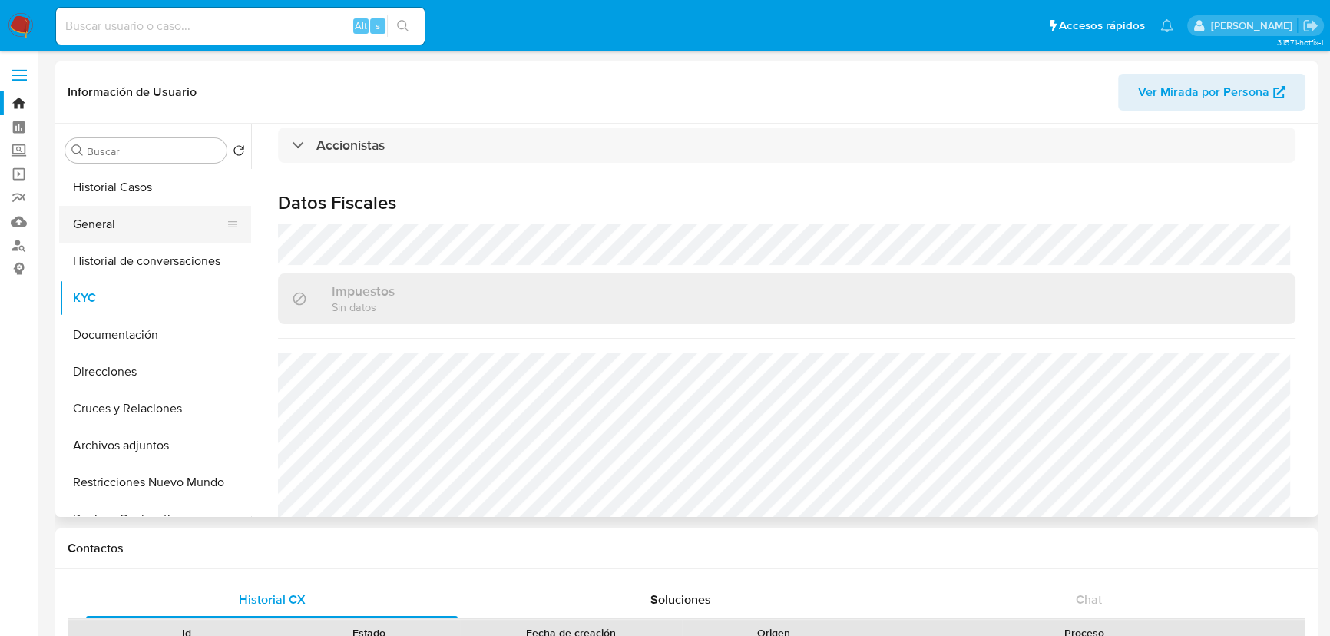
click at [101, 217] on button "General" at bounding box center [149, 224] width 180 height 37
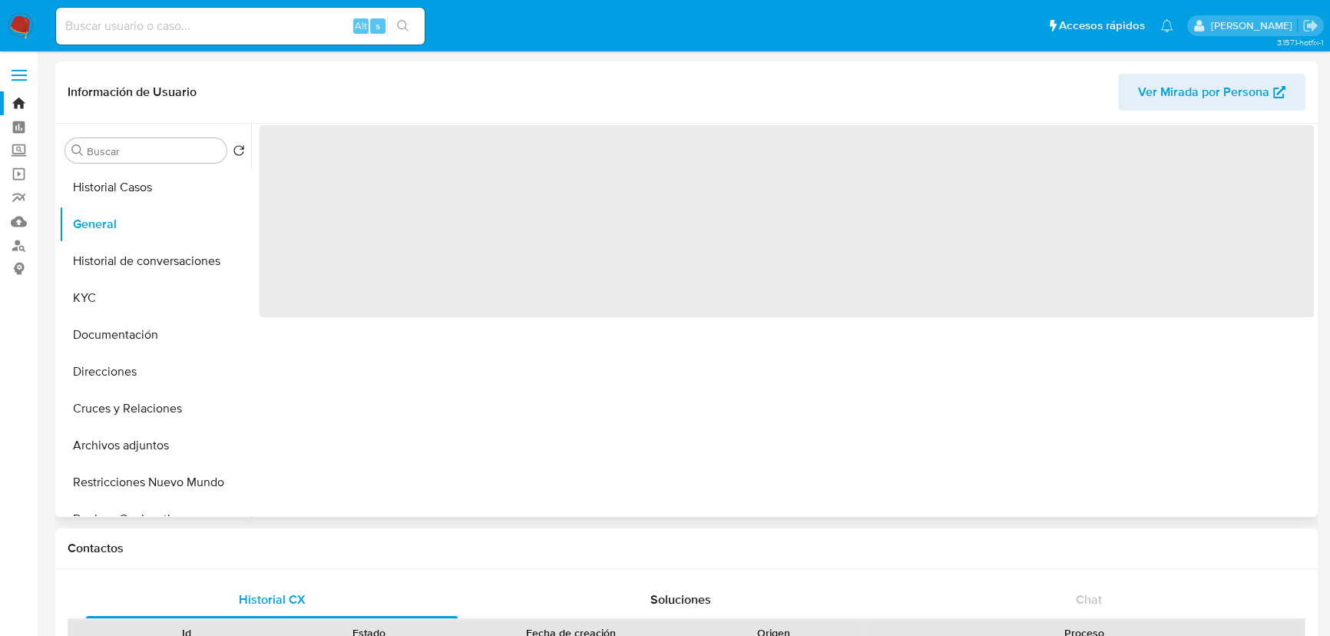
scroll to position [0, 0]
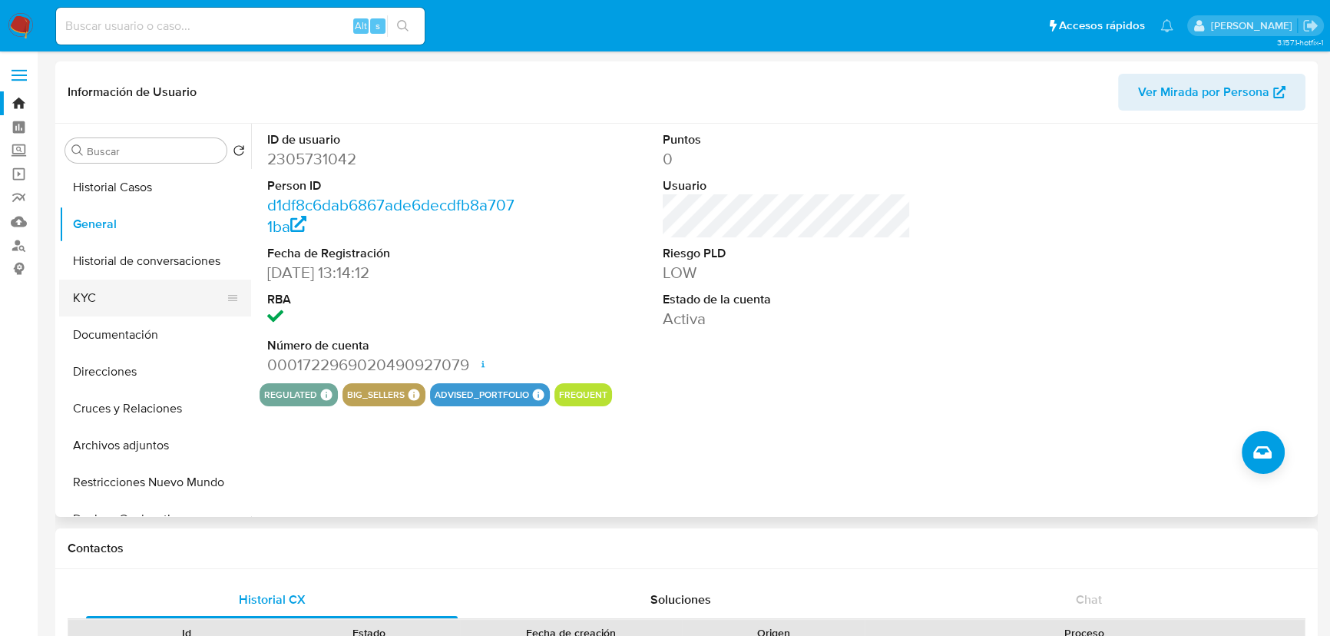
drag, startPoint x: 114, startPoint y: 299, endPoint x: 122, endPoint y: 297, distance: 8.6
click at [114, 299] on button "KYC" at bounding box center [149, 297] width 180 height 37
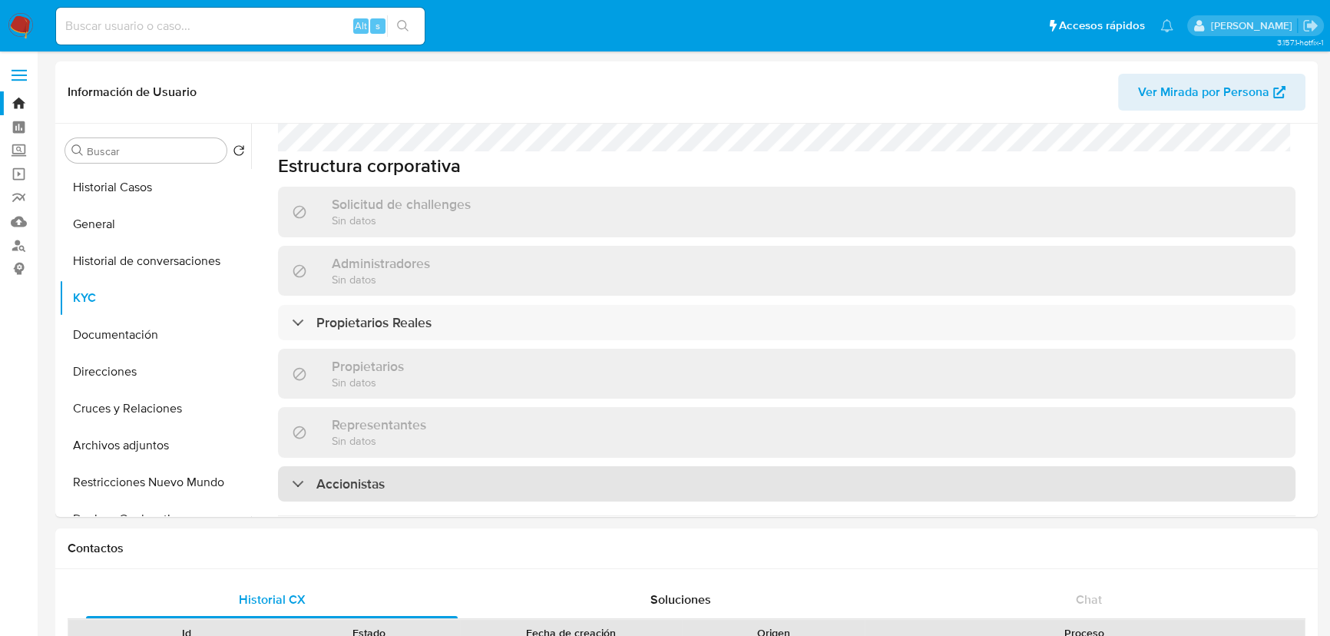
scroll to position [874, 0]
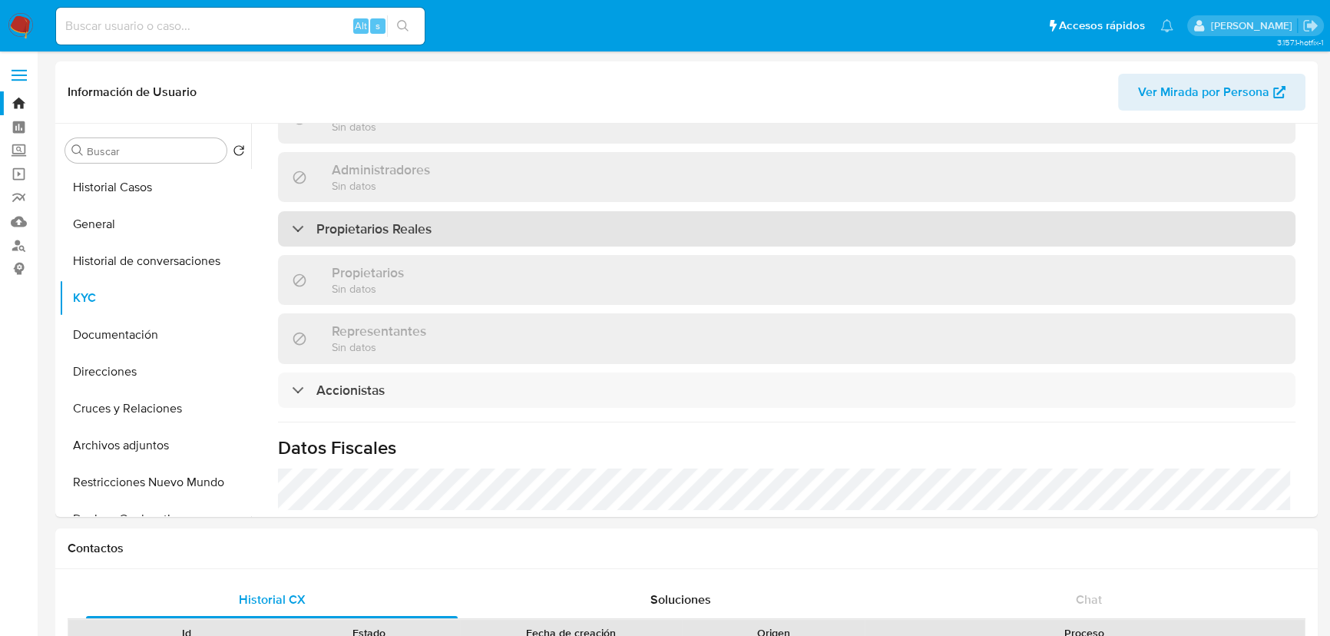
click at [402, 211] on div "Propietarios Reales" at bounding box center [786, 228] width 1017 height 35
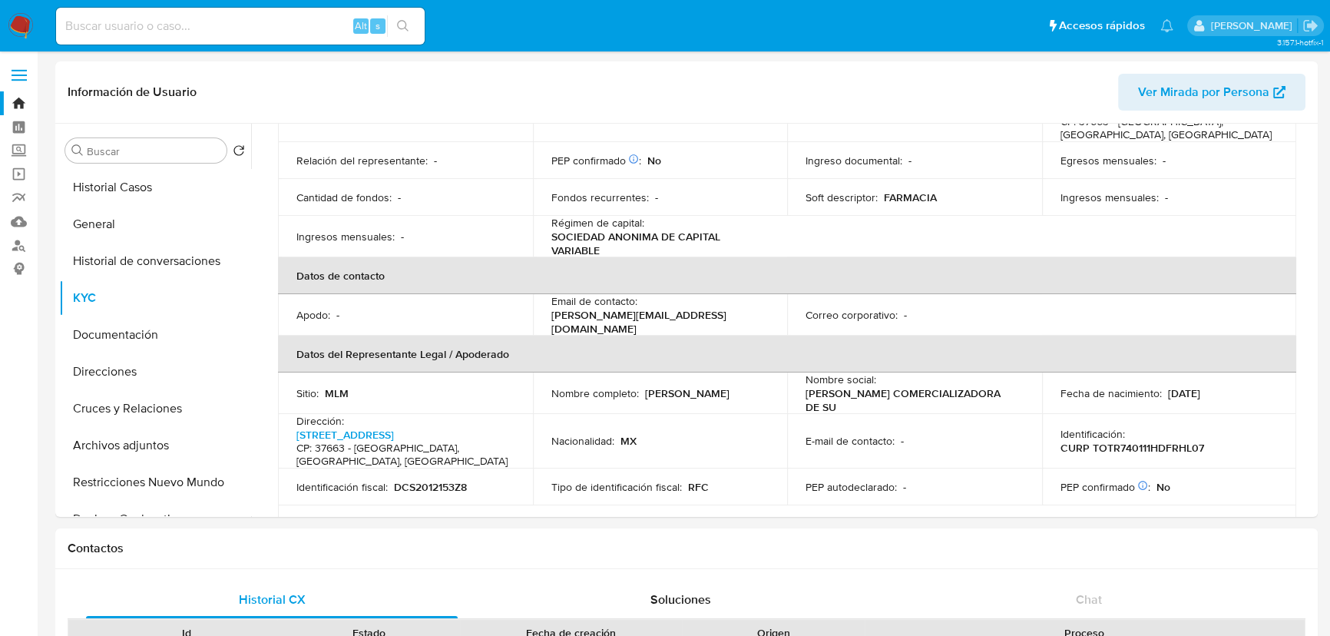
scroll to position [385, 0]
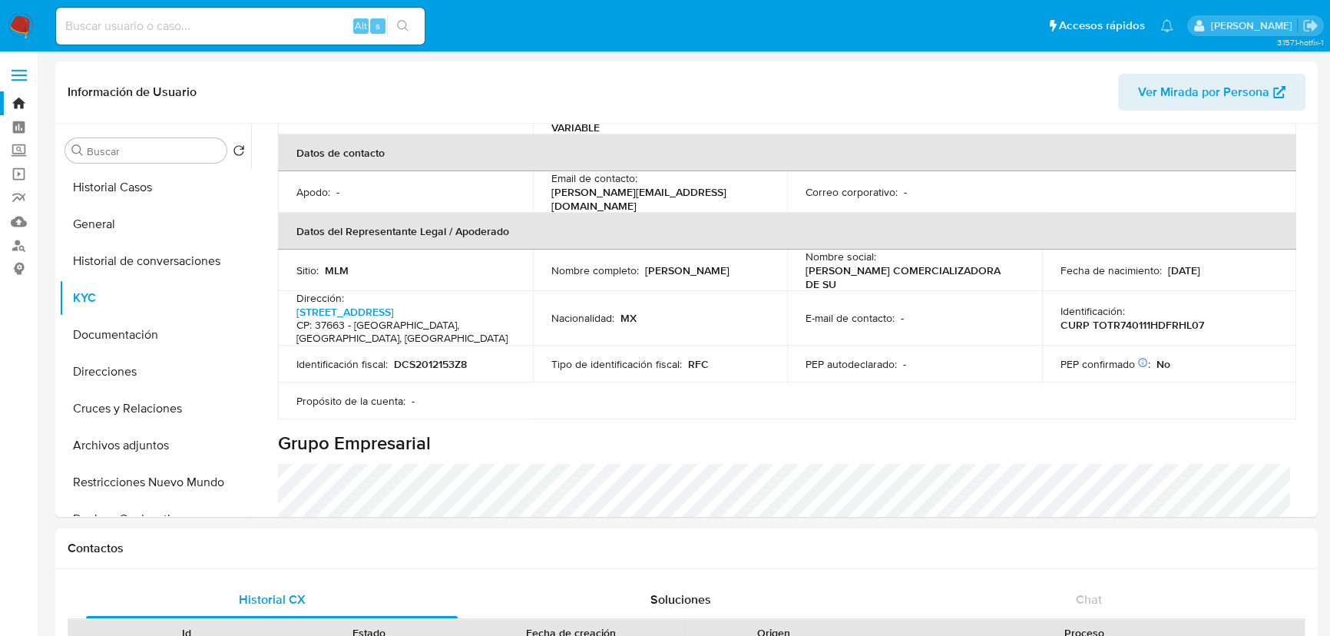
drag, startPoint x: 546, startPoint y: 256, endPoint x: 685, endPoint y: 256, distance: 139.0
click at [685, 256] on td "Nombre completo : Raul Paris Torres Theurel" at bounding box center [660, 270] width 255 height 41
copy p "Raul Paris Torres Theurel"
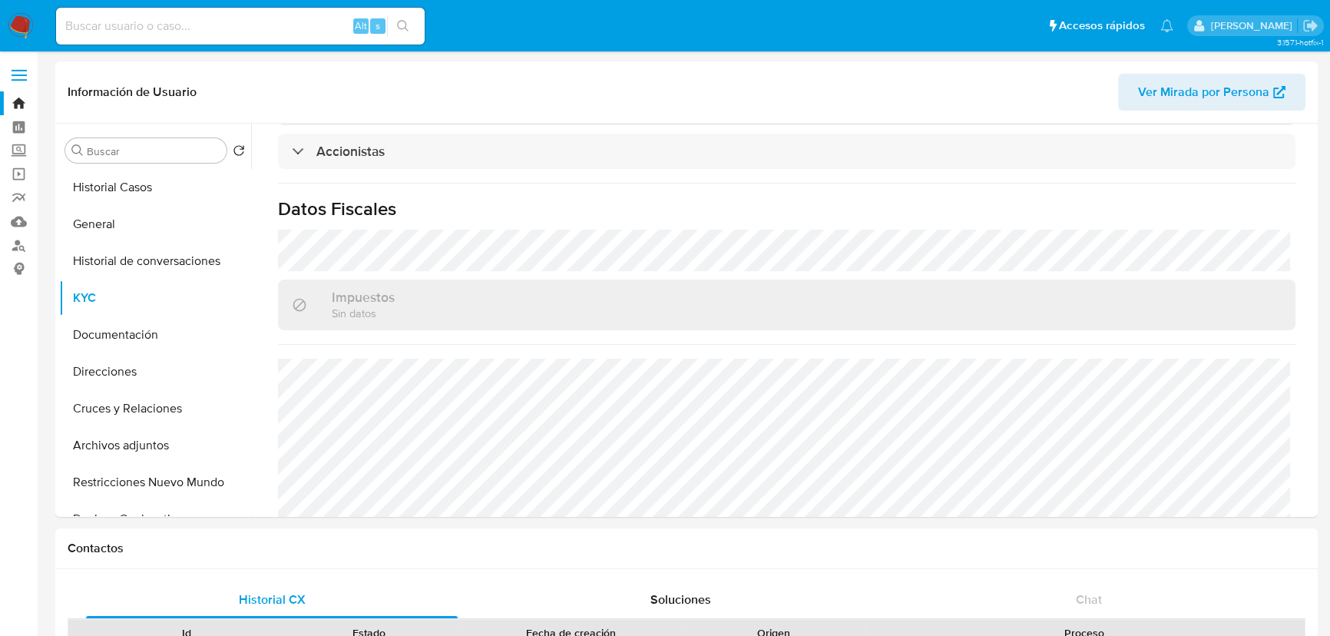
scroll to position [1265, 0]
click at [147, 358] on button "Direcciones" at bounding box center [149, 371] width 180 height 37
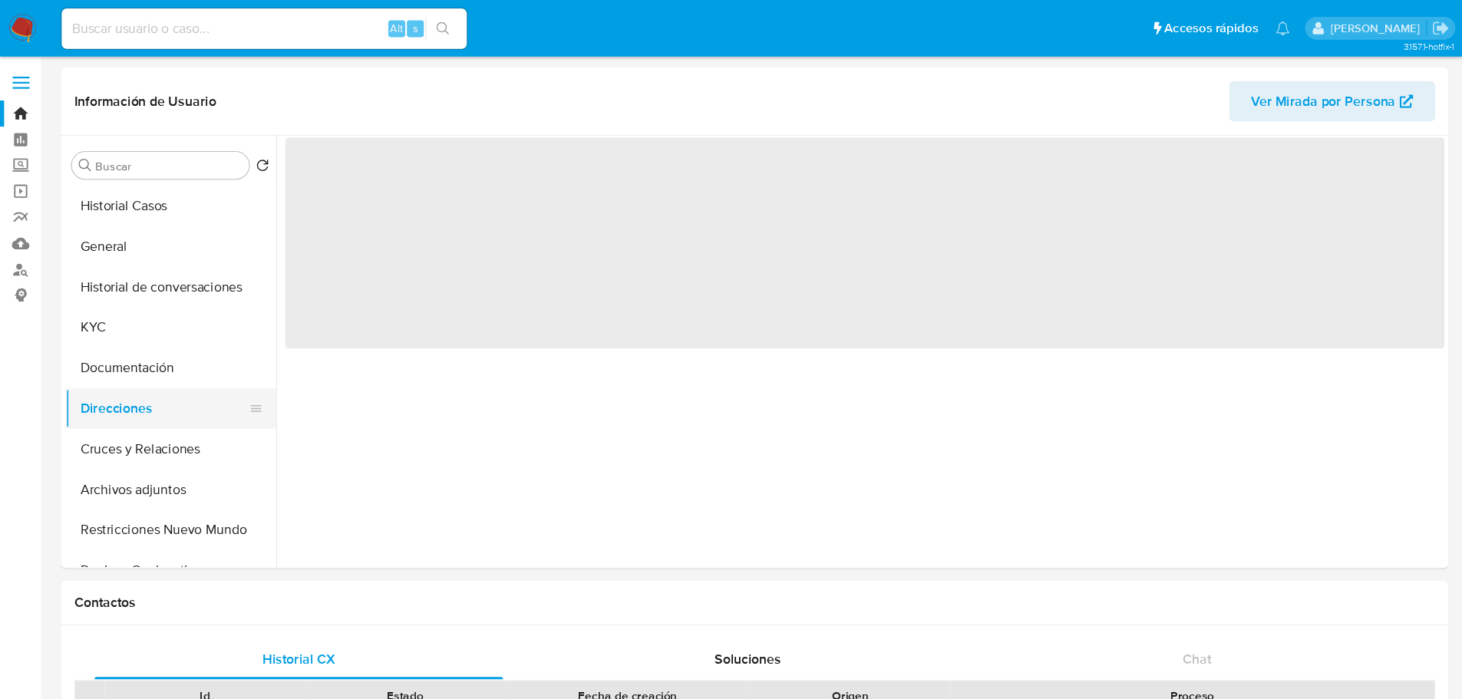
scroll to position [0, 0]
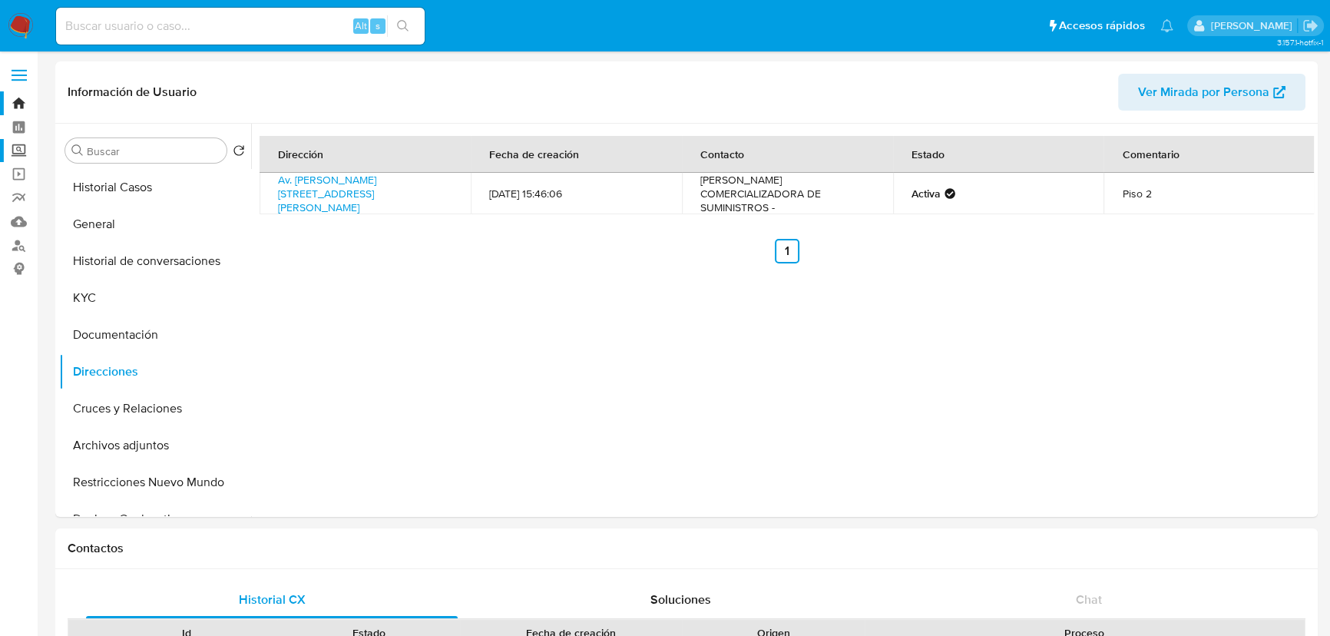
click at [24, 151] on label "Screening" at bounding box center [91, 151] width 183 height 24
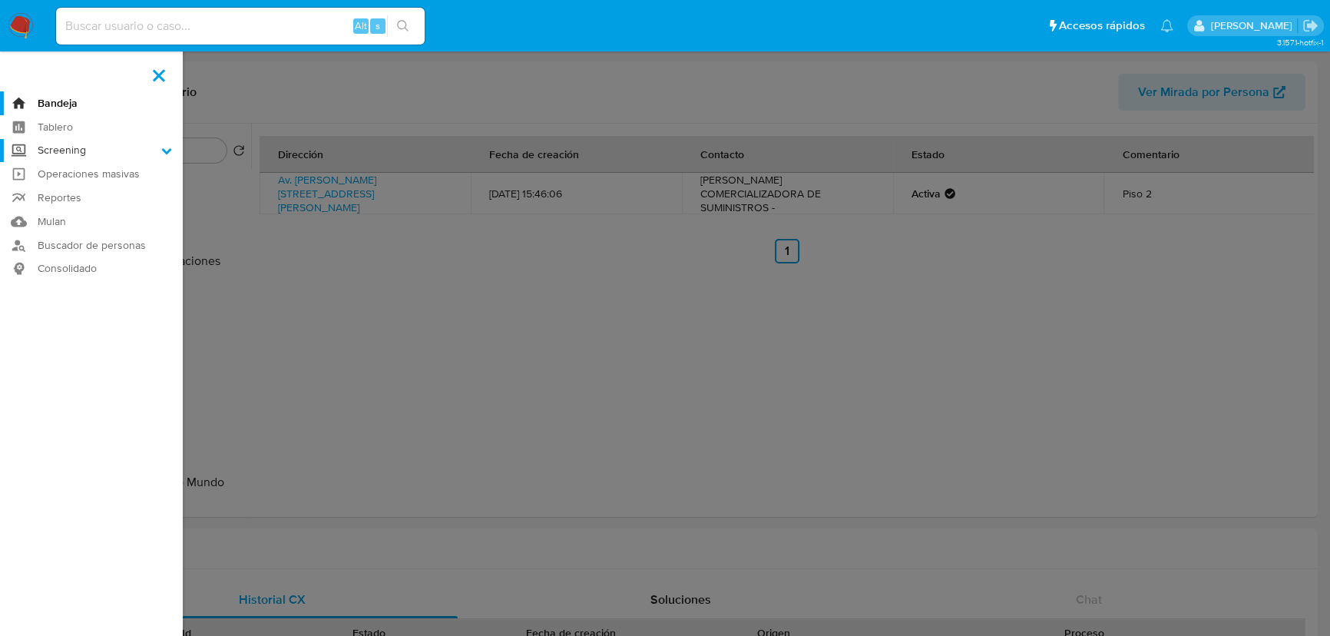
click at [0, 0] on input "Screening" at bounding box center [0, 0] width 0 height 0
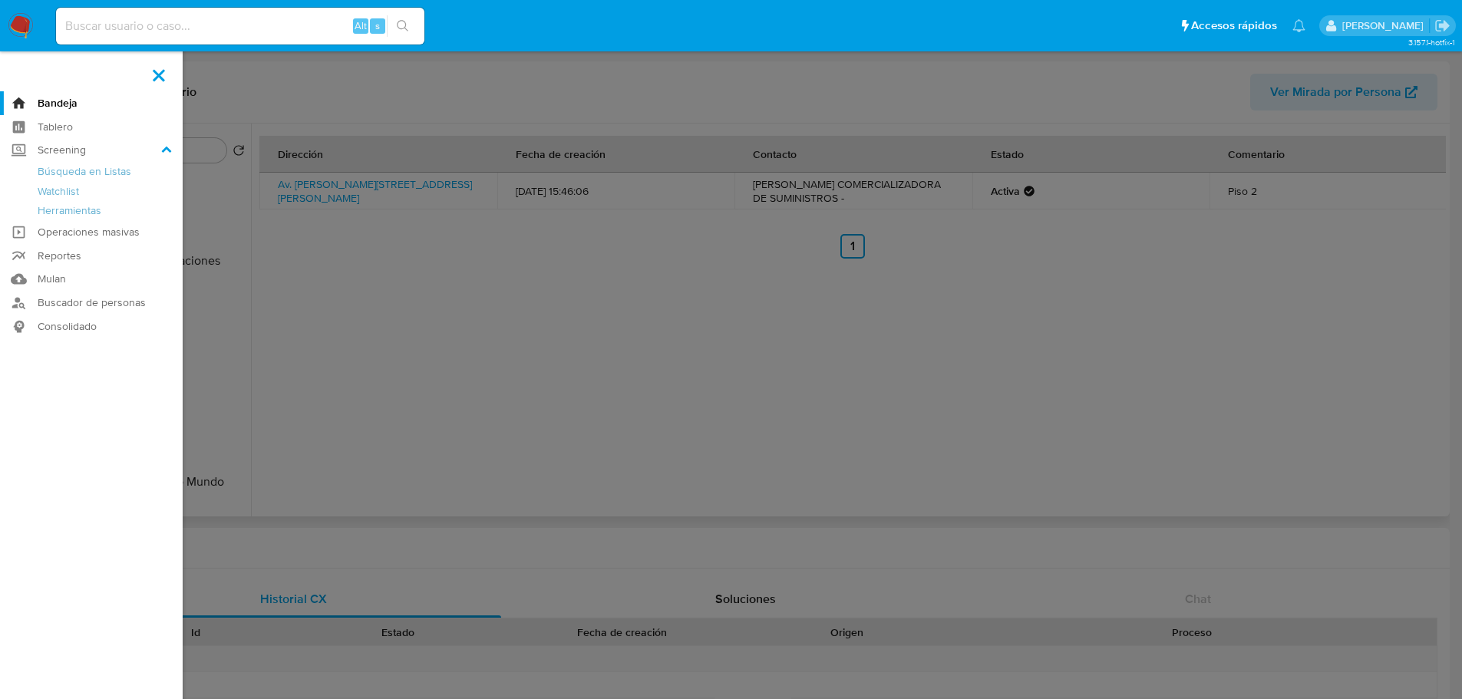
click at [159, 81] on label at bounding box center [159, 75] width 38 height 32
click at [0, 0] on input "checkbox" at bounding box center [0, 0] width 0 height 0
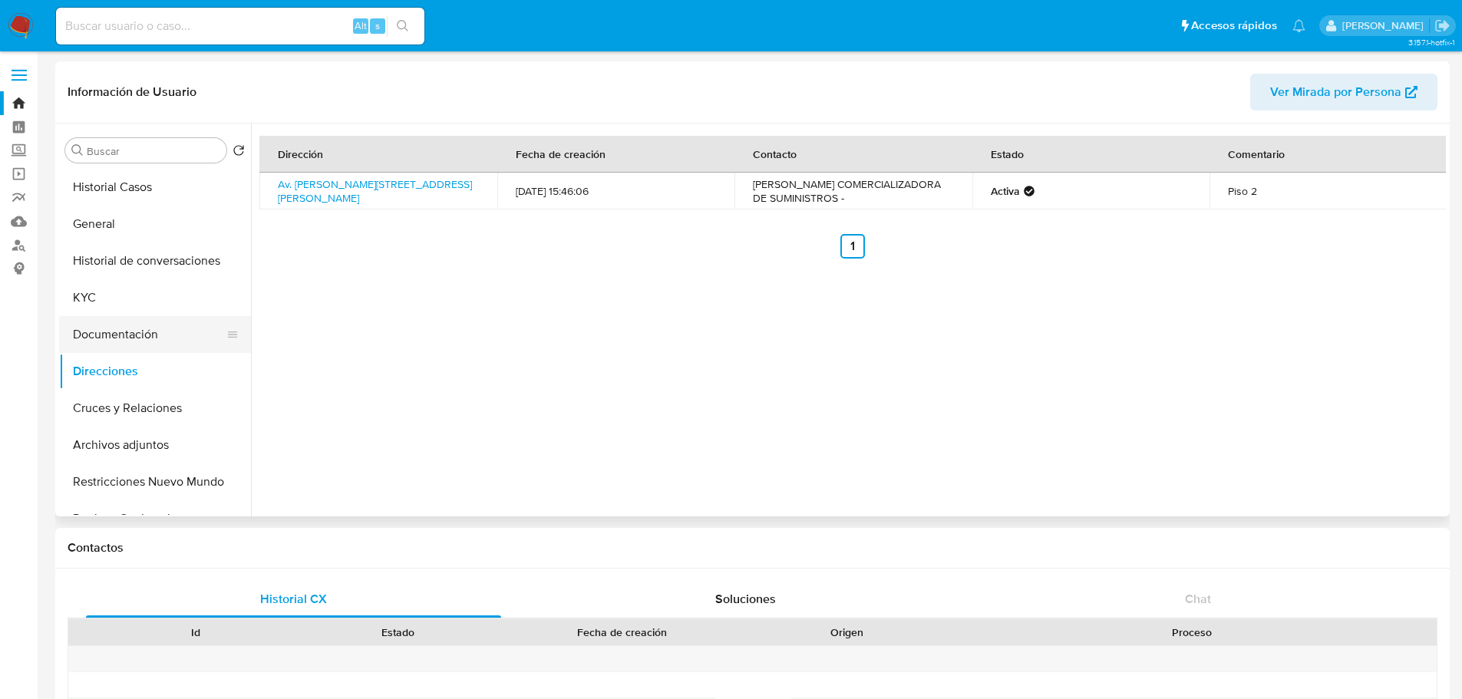
click at [153, 335] on button "Documentación" at bounding box center [149, 334] width 180 height 37
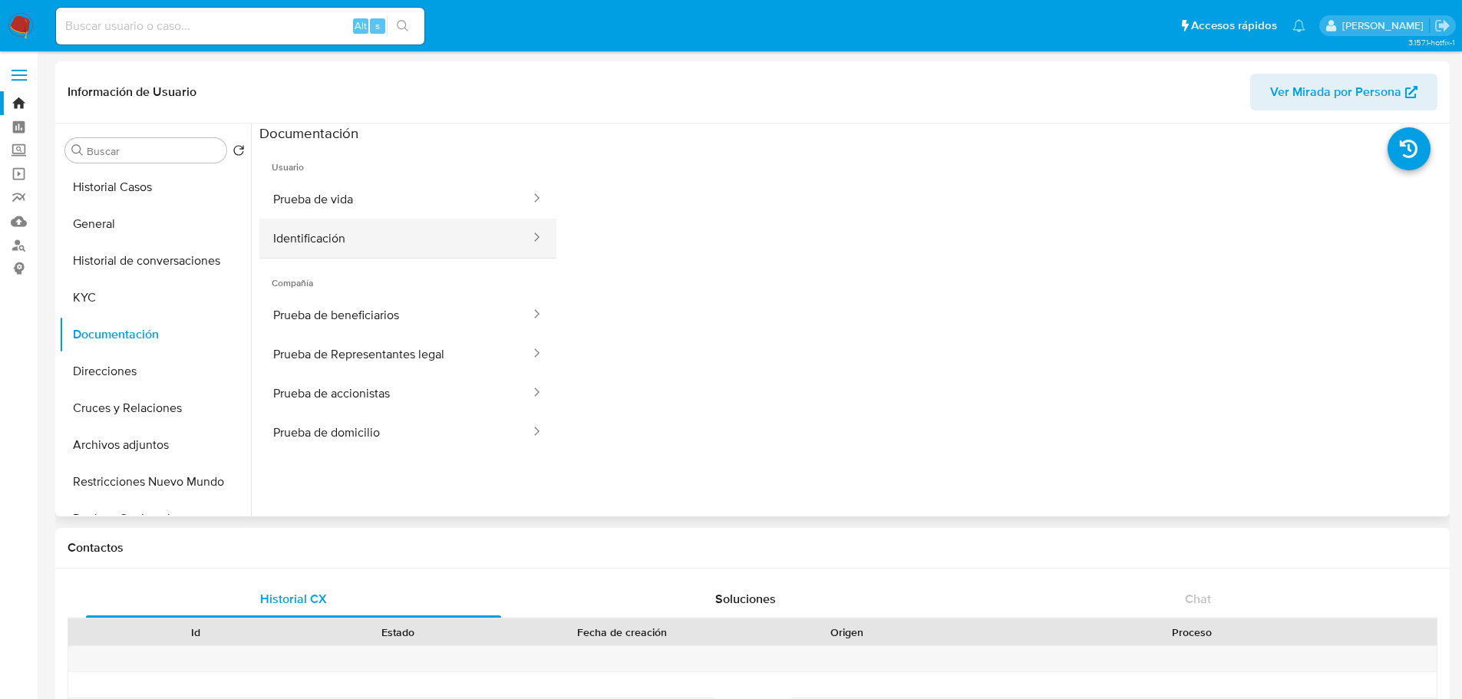
click at [325, 223] on button "Identificación" at bounding box center [395, 238] width 273 height 39
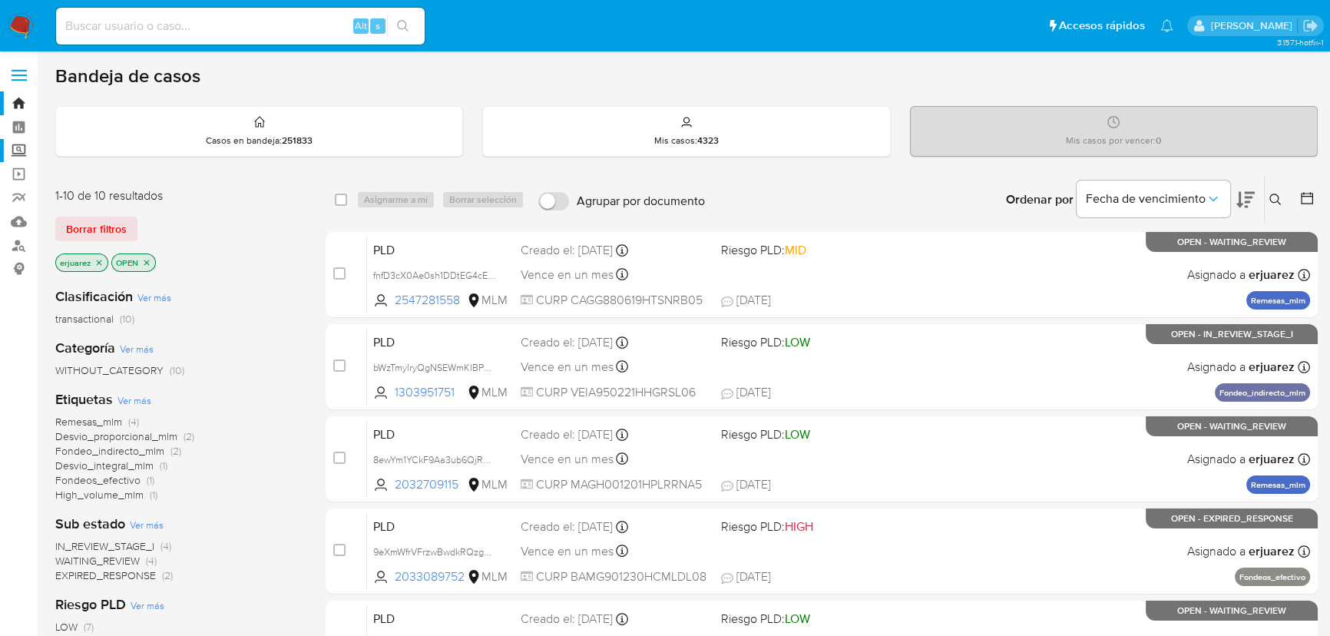
click at [16, 152] on label "Screening" at bounding box center [91, 151] width 183 height 24
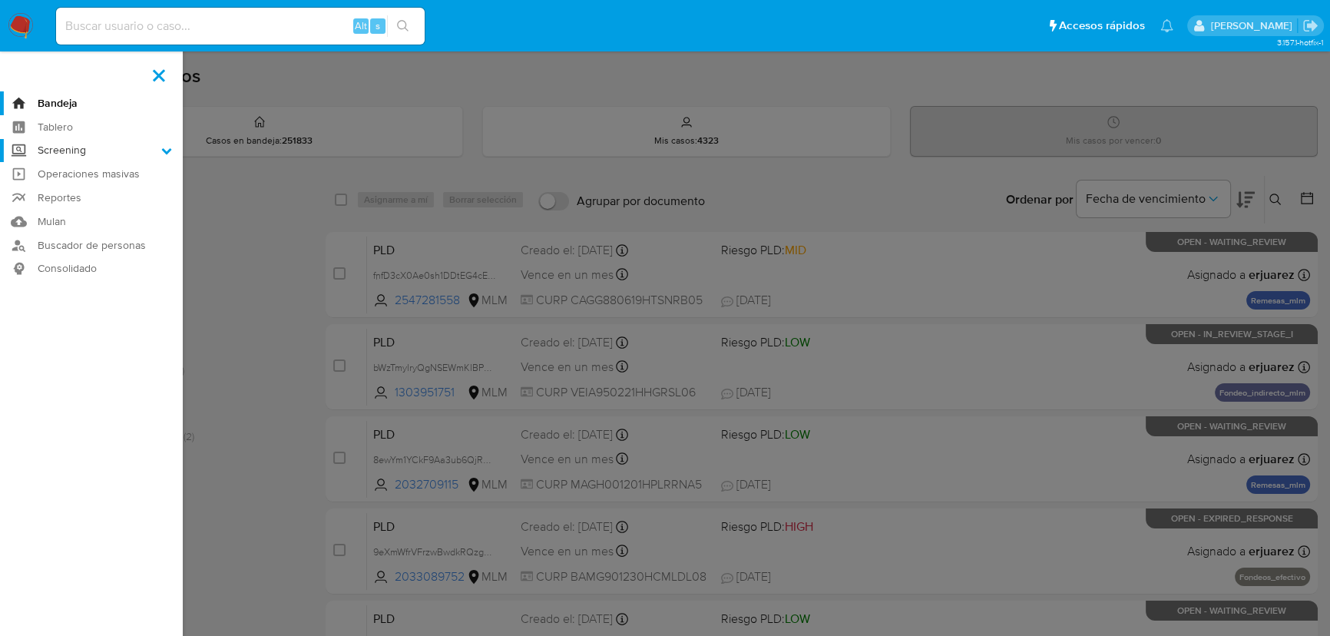
click at [0, 0] on input "Screening" at bounding box center [0, 0] width 0 height 0
click at [83, 214] on link "Herramientas" at bounding box center [91, 210] width 183 height 19
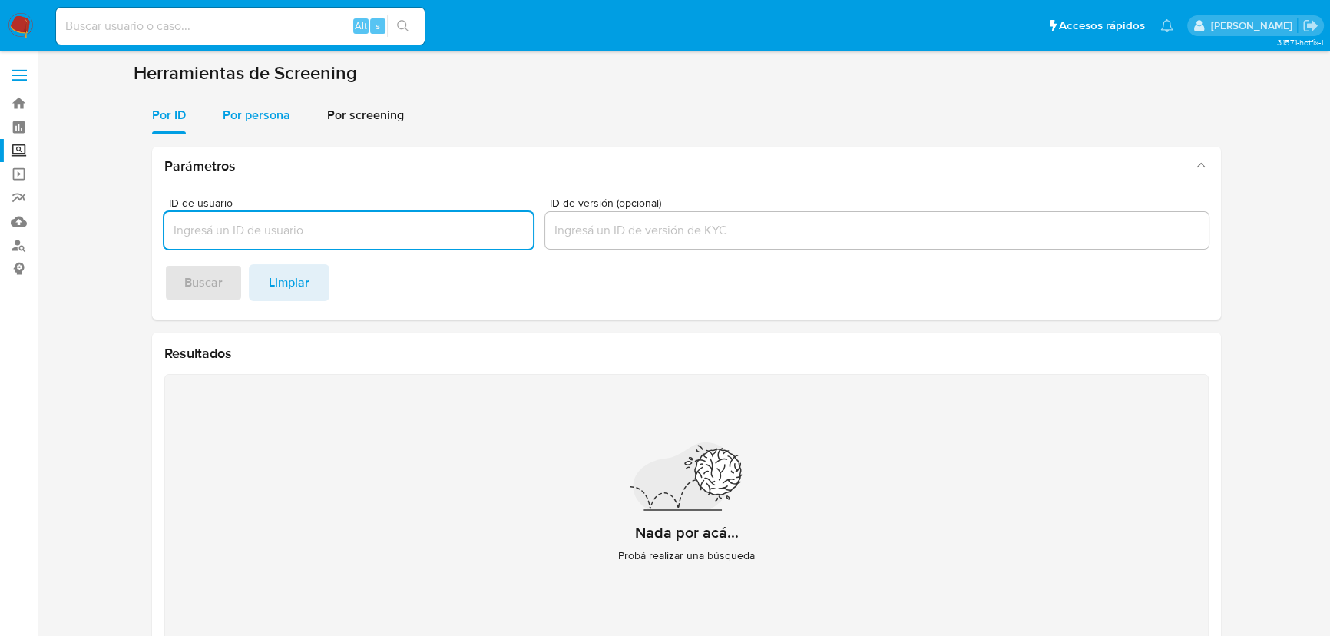
drag, startPoint x: 234, startPoint y: 111, endPoint x: 246, endPoint y: 129, distance: 21.1
click at [236, 113] on span "Por persona" at bounding box center [257, 115] width 68 height 18
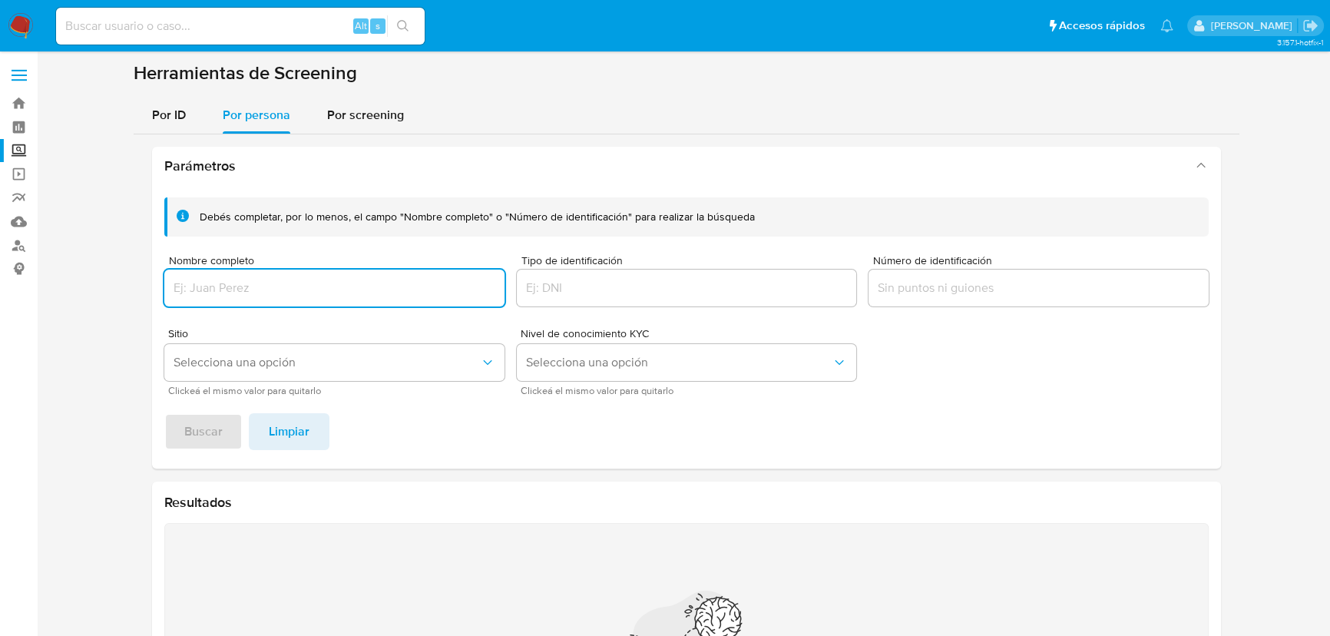
click at [256, 269] on div at bounding box center [334, 287] width 340 height 37
click at [259, 290] on input "Nombre completo" at bounding box center [334, 288] width 340 height 20
type input "[PERSON_NAME] [PERSON_NAME] THEUREL"
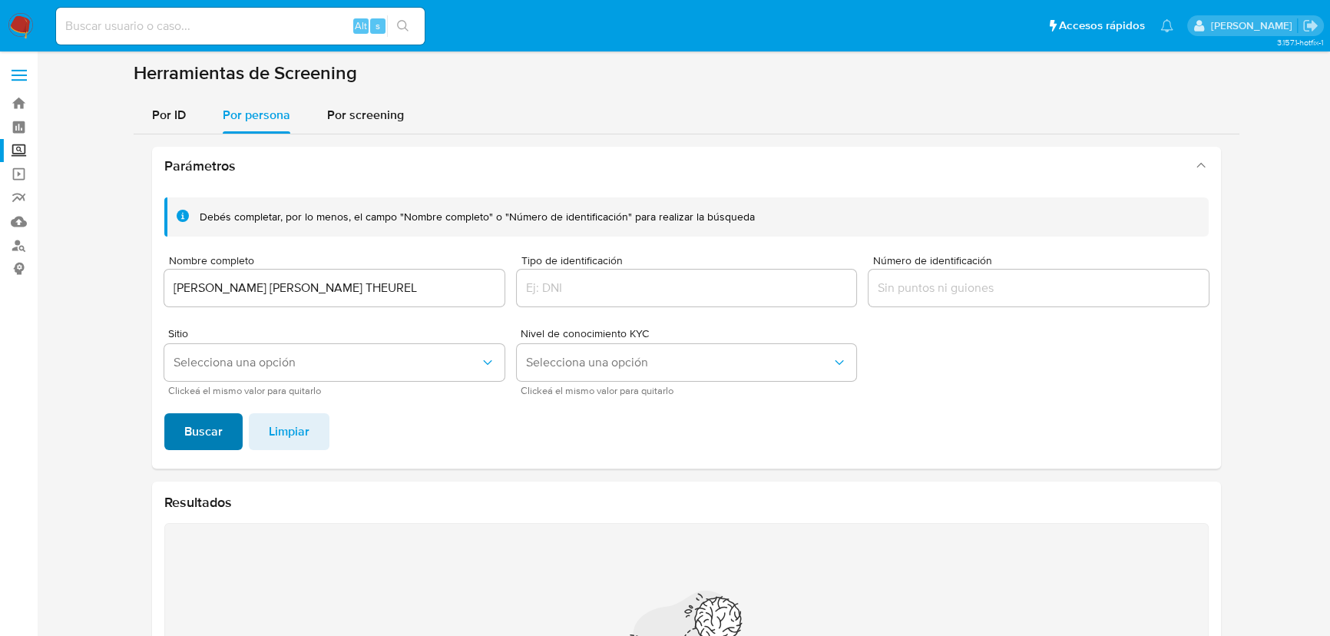
click at [195, 440] on span "Buscar" at bounding box center [203, 432] width 38 height 34
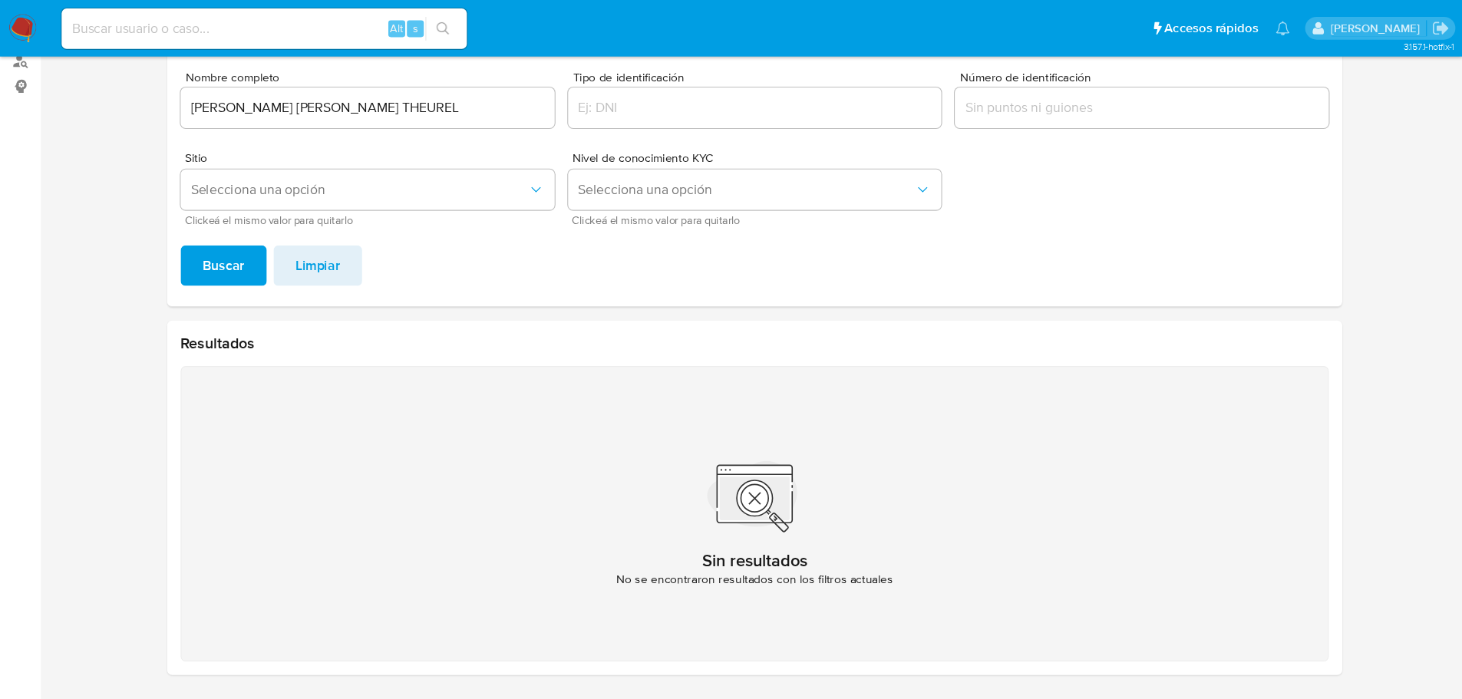
scroll to position [127, 0]
